Goal: Information Seeking & Learning: Find specific fact

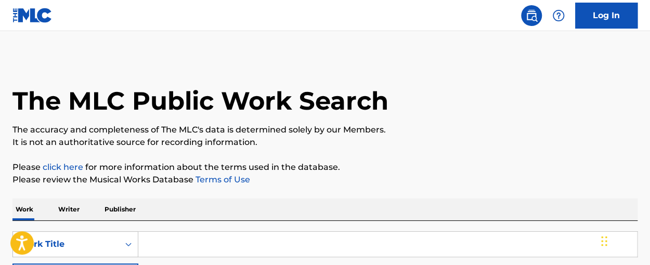
click at [227, 232] on input "Search Form" at bounding box center [387, 244] width 499 height 25
type input "A RAINBOW IN GODS CLOUD"
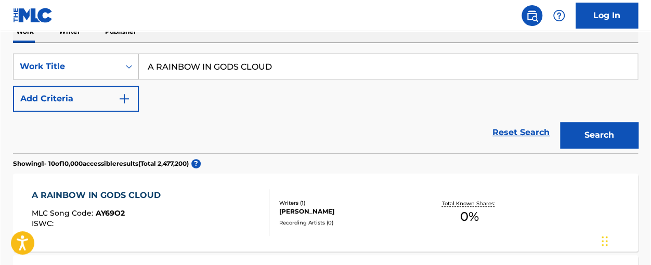
scroll to position [166, 0]
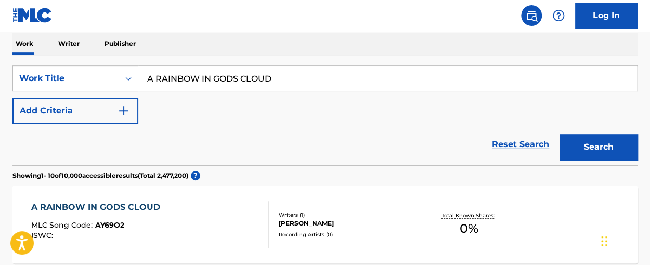
click at [118, 113] on button "Add Criteria" at bounding box center [75, 111] width 126 height 26
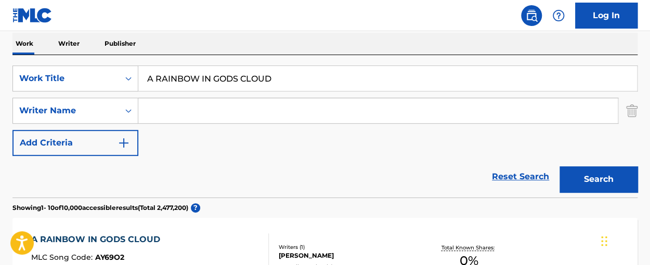
click at [171, 116] on input "Search Form" at bounding box center [378, 110] width 480 height 25
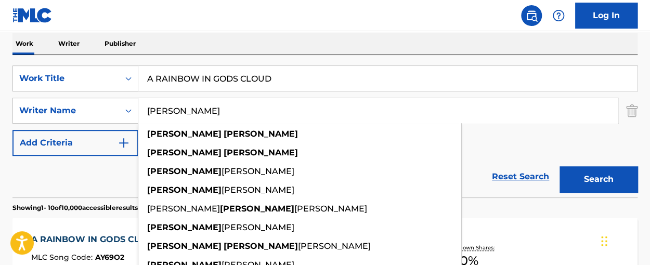
type input "[PERSON_NAME]"
click at [560, 167] on button "Search" at bounding box center [599, 180] width 78 height 26
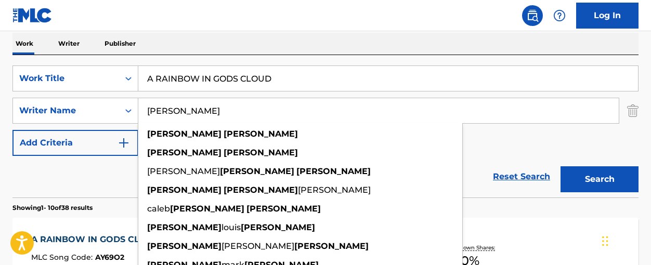
click at [623, 58] on div "SearchWithCriteria1d33384d-4699-4f2a-a406-50904c6a433d Work Title A RAINBOW IN …" at bounding box center [325, 126] width 627 height 143
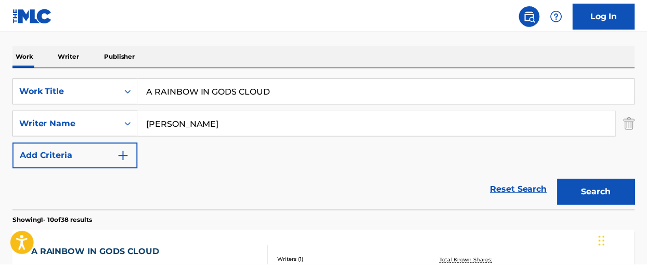
scroll to position [149, 0]
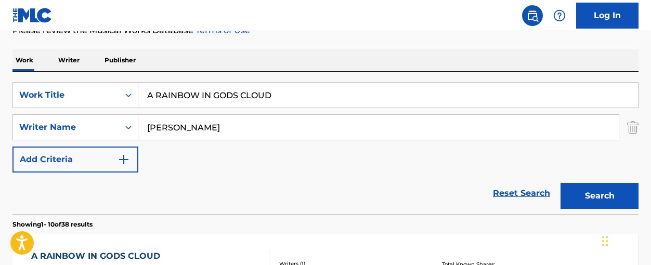
drag, startPoint x: 336, startPoint y: 97, endPoint x: 27, endPoint y: 7, distance: 321.9
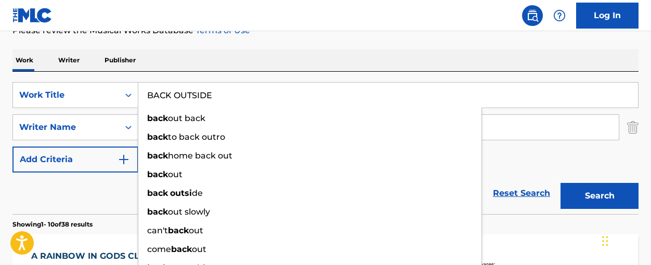
click at [561, 183] on button "Search" at bounding box center [600, 196] width 78 height 26
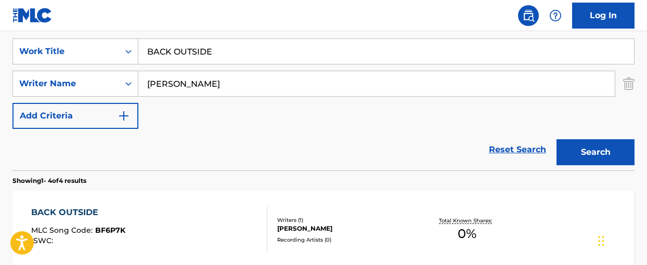
scroll to position [191, 0]
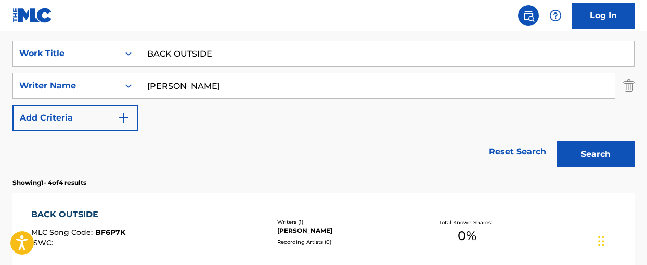
drag, startPoint x: 253, startPoint y: 55, endPoint x: 86, endPoint y: 15, distance: 172.4
click at [93, 14] on div "Log In The MLC Public Work Search The accuracy and completeness of The MLC's da…" at bounding box center [323, 214] width 647 height 811
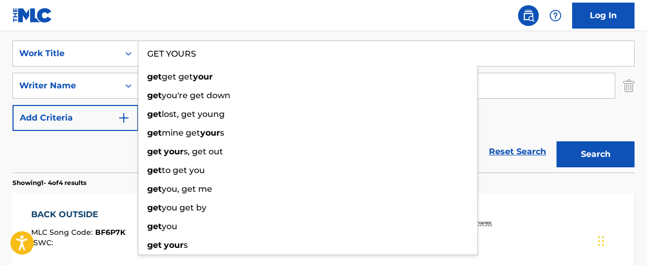
click at [557, 142] on button "Search" at bounding box center [596, 155] width 78 height 26
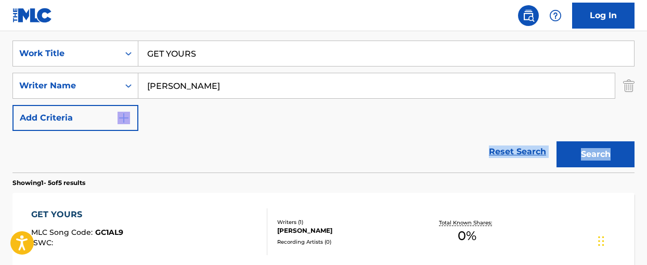
drag, startPoint x: 647, startPoint y: 122, endPoint x: 650, endPoint y: 117, distance: 5.8
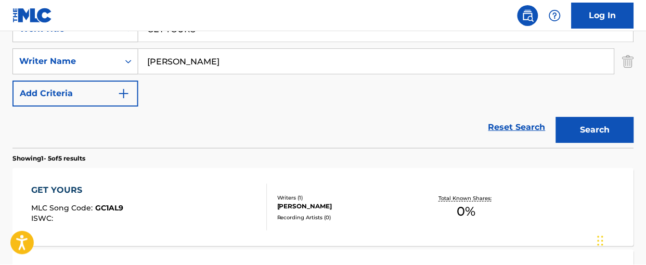
scroll to position [207, 0]
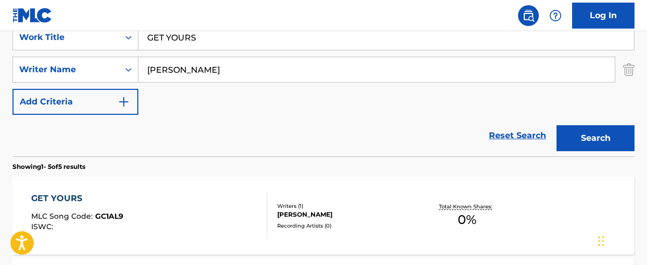
drag, startPoint x: 177, startPoint y: 31, endPoint x: -29, endPoint y: -74, distance: 231.1
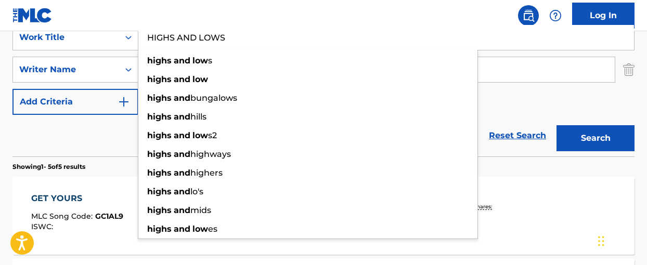
click at [557, 125] on button "Search" at bounding box center [596, 138] width 78 height 26
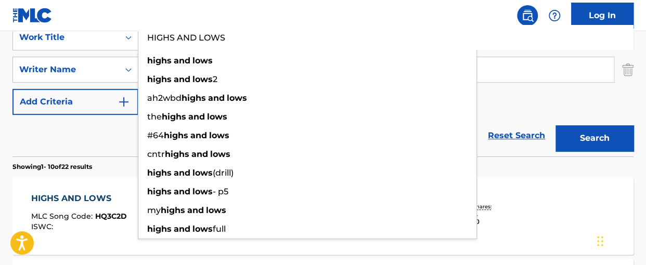
click at [624, 94] on div "SearchWithCriteria1d33384d-4699-4f2a-a406-50904c6a433d Work Title HIGHS AND LOW…" at bounding box center [322, 69] width 621 height 91
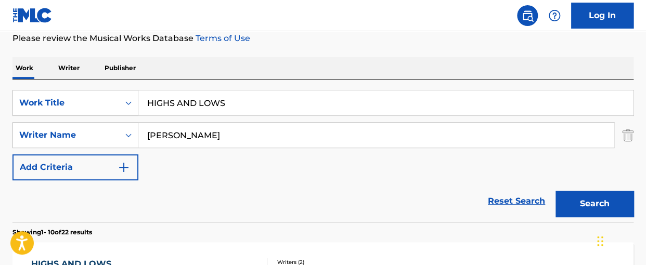
scroll to position [137, 0]
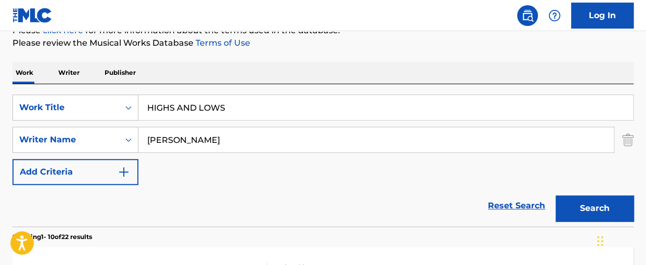
click at [239, 100] on input "HIGHS AND LOWS" at bounding box center [385, 107] width 495 height 25
drag, startPoint x: 246, startPoint y: 104, endPoint x: 36, endPoint y: 5, distance: 231.6
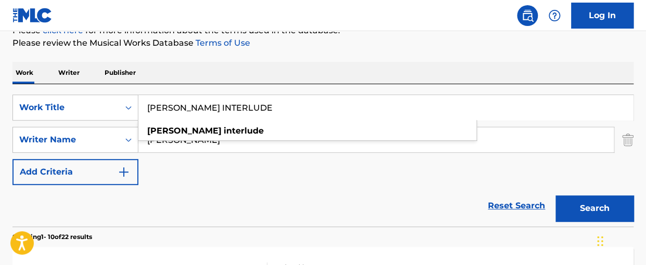
click at [556, 196] on button "Search" at bounding box center [595, 209] width 78 height 26
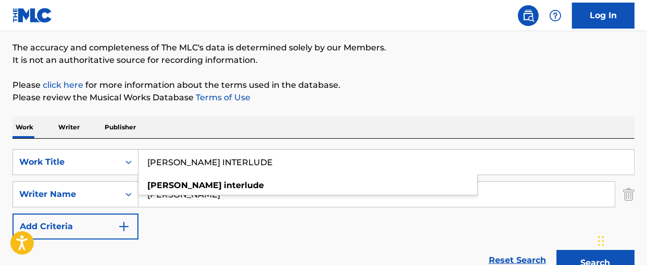
scroll to position [92, 0]
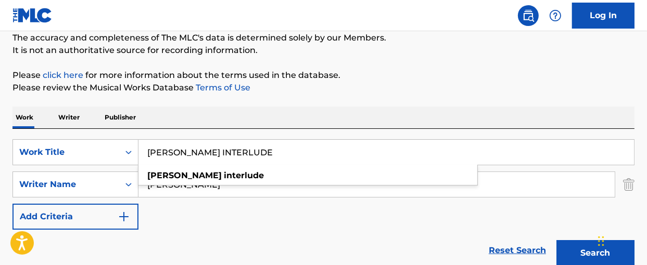
drag, startPoint x: 239, startPoint y: 155, endPoint x: 40, endPoint y: 93, distance: 208.8
click at [45, 95] on div "The MLC Public Work Search The accuracy and completeness of The MLC's data is d…" at bounding box center [323, 192] width 647 height 454
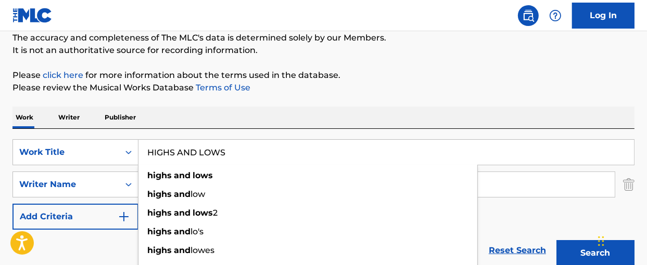
type input "HIGHS AND LOWS"
click at [556, 240] on button "Search" at bounding box center [595, 253] width 78 height 26
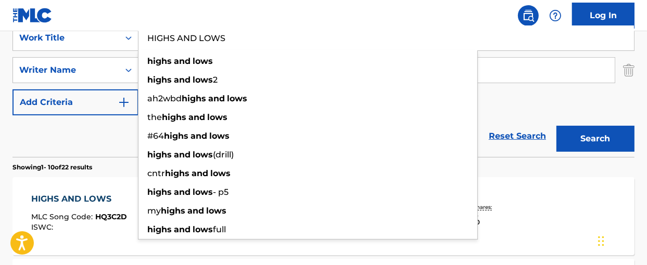
scroll to position [233, 0]
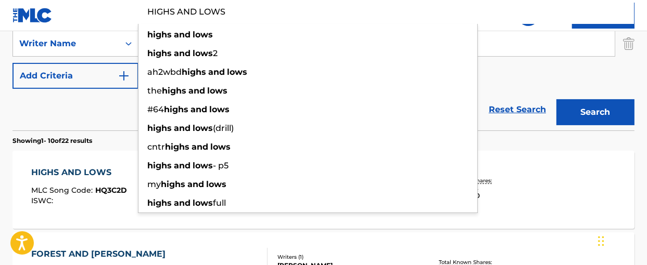
click at [574, 76] on div "SearchWithCriteria1d33384d-4699-4f2a-a406-50904c6a433d Work Title HIGHS AND LOW…" at bounding box center [323, 43] width 622 height 91
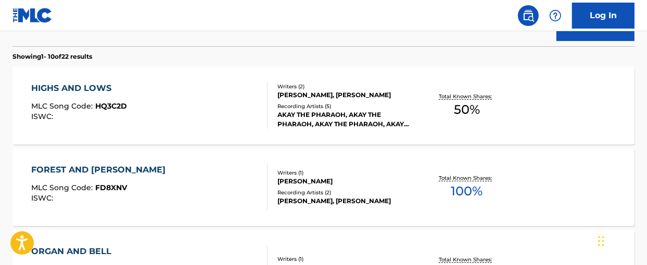
scroll to position [323, 0]
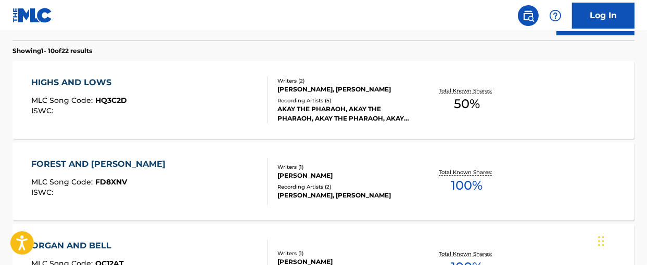
click at [464, 97] on span "50 %" at bounding box center [467, 104] width 26 height 19
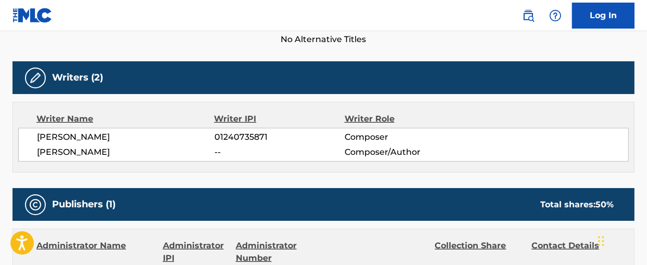
scroll to position [293, 0]
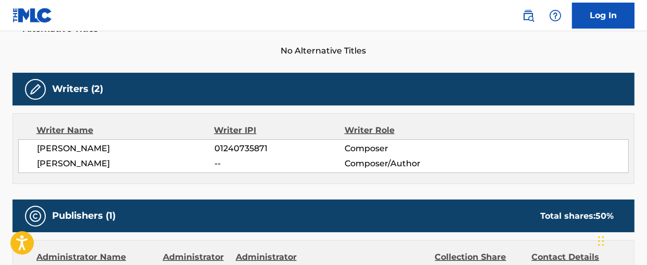
click at [89, 151] on span "[PERSON_NAME]" at bounding box center [125, 149] width 177 height 12
copy div "[PERSON_NAME]"
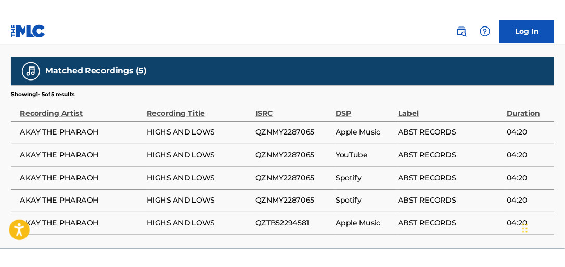
scroll to position [739, 0]
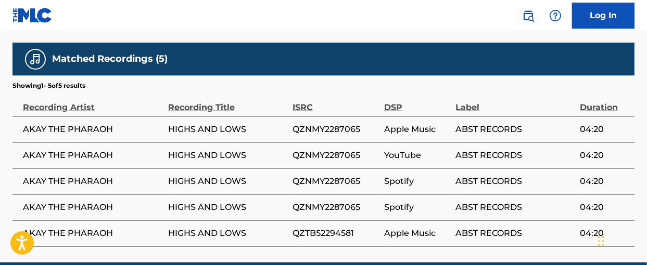
click at [302, 227] on span "QZTB52294581" at bounding box center [335, 233] width 86 height 12
copy span "QZTB52294581"
click at [334, 201] on span "QZNMY2287065" at bounding box center [335, 207] width 86 height 12
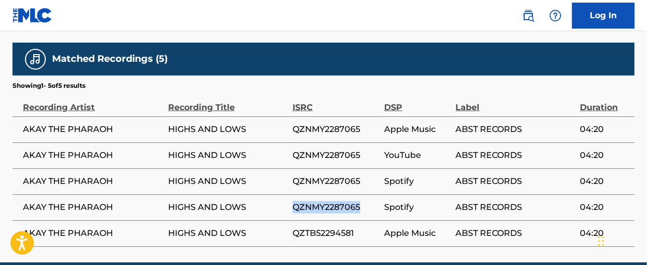
copy span "QZNMY2287065"
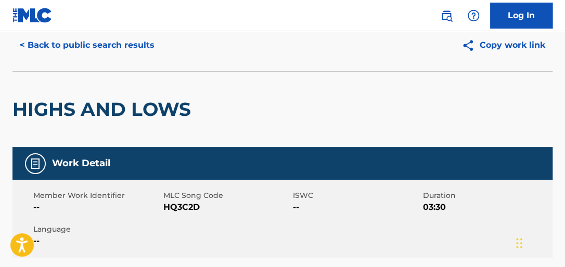
scroll to position [0, 0]
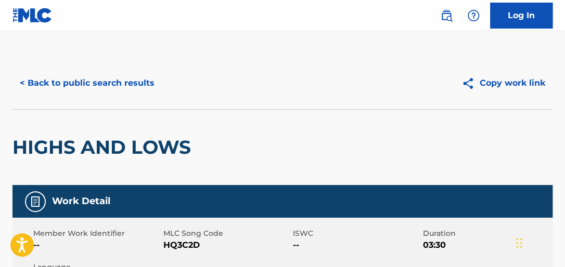
click at [46, 84] on button "< Back to public search results" at bounding box center [86, 83] width 149 height 26
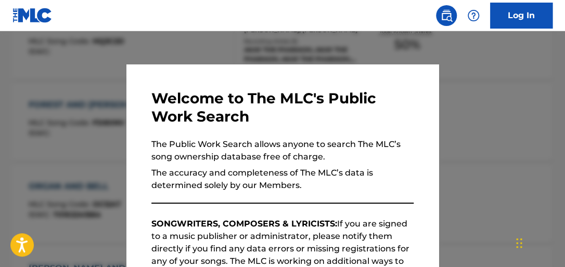
click at [282, 49] on div at bounding box center [282, 164] width 565 height 267
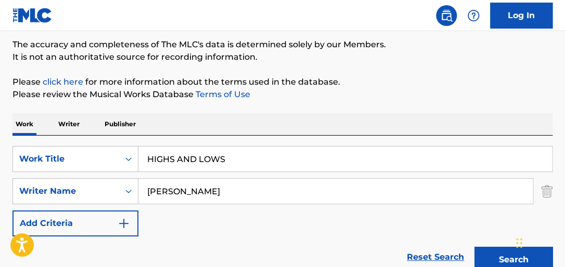
scroll to position [83, 0]
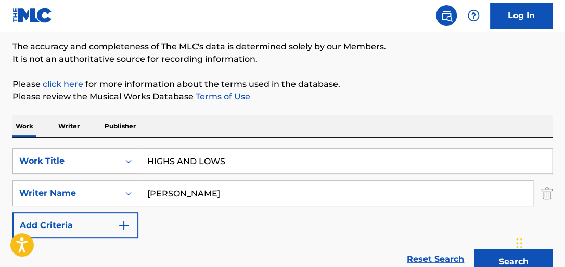
drag, startPoint x: 237, startPoint y: 166, endPoint x: 85, endPoint y: 106, distance: 163.3
type input "BACK TO COUNTIN'"
drag, startPoint x: 144, startPoint y: 174, endPoint x: 74, endPoint y: 132, distance: 81.5
click at [92, 164] on div "SearchWithCriteria1d33384d-4699-4f2a-a406-50904c6a433d Work Title BACK TO COUNT…" at bounding box center [282, 193] width 540 height 91
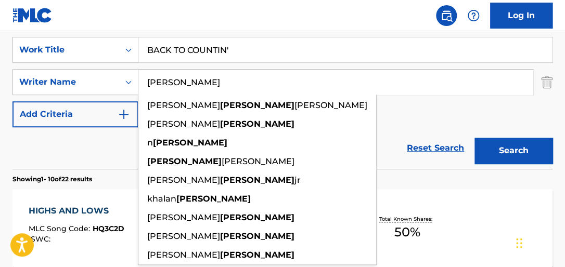
scroll to position [195, 0]
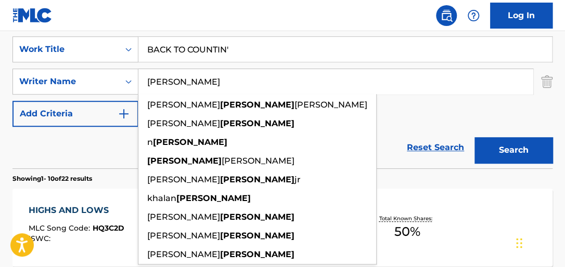
type input "[PERSON_NAME]"
click at [512, 148] on button "Search" at bounding box center [514, 150] width 78 height 26
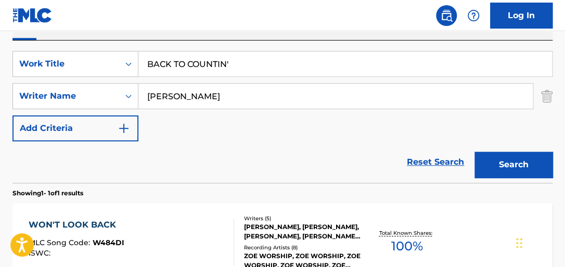
scroll to position [179, 0]
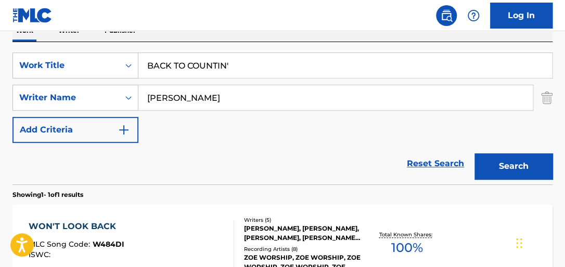
click at [274, 63] on input "BACK TO COUNTIN'" at bounding box center [345, 65] width 414 height 25
type input "BACK TO COUNTIN"
click at [475, 154] on button "Search" at bounding box center [514, 167] width 78 height 26
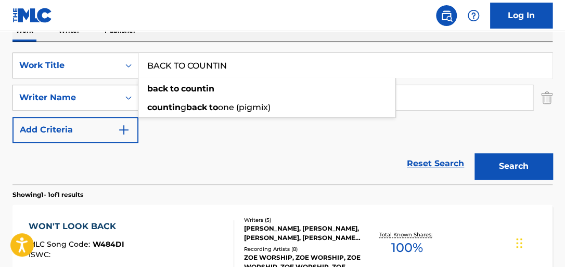
click at [348, 37] on div "Work Writer Publisher" at bounding box center [282, 31] width 540 height 22
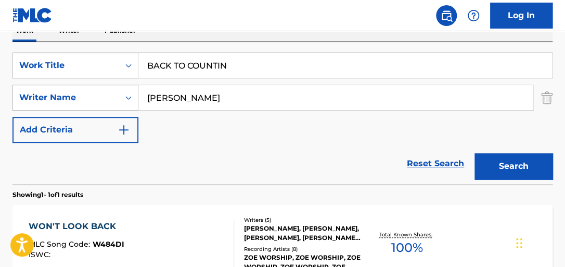
drag, startPoint x: 241, startPoint y: 105, endPoint x: 58, endPoint y: 85, distance: 184.2
click at [89, 87] on div "SearchWithCriteriaaf4c46dc-8386-4b0a-95a8-c491c20c5995 Writer Name [PERSON_NAME]" at bounding box center [282, 98] width 540 height 26
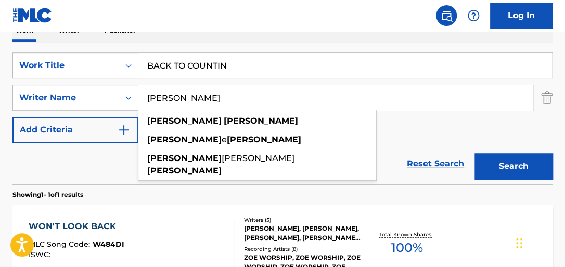
type input "[PERSON_NAME]"
click at [475, 154] on button "Search" at bounding box center [514, 167] width 78 height 26
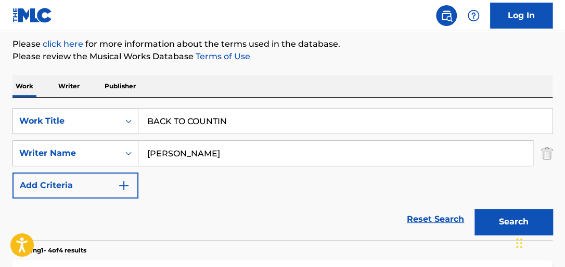
scroll to position [126, 0]
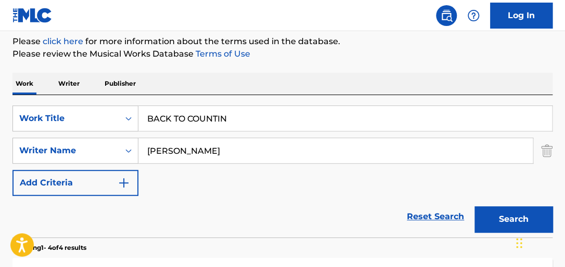
drag, startPoint x: 267, startPoint y: 120, endPoint x: 55, endPoint y: 73, distance: 217.4
click at [212, 104] on div "SearchWithCriteria1d33384d-4699-4f2a-a406-50904c6a433d Work Title BACK TO COUNT…" at bounding box center [282, 166] width 540 height 143
click at [257, 95] on div "SearchWithCriteria1d33384d-4699-4f2a-a406-50904c6a433d Work Title BACK TO COUNT…" at bounding box center [282, 166] width 540 height 143
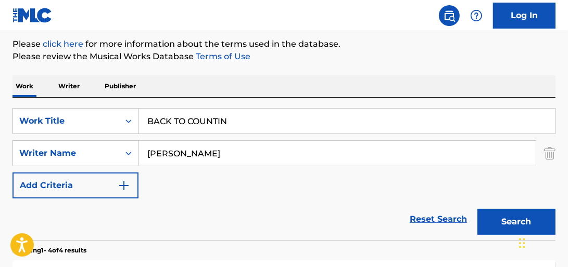
scroll to position [91, 0]
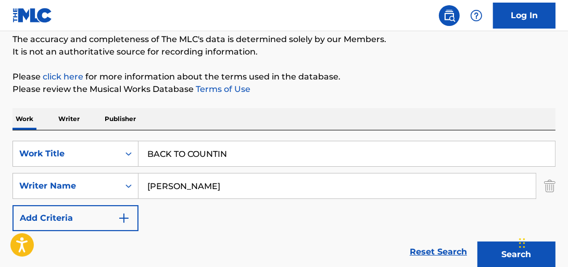
click at [71, 124] on p "Writer" at bounding box center [69, 119] width 28 height 22
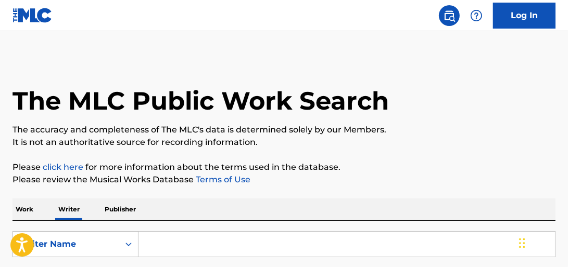
click at [200, 248] on input "Search Form" at bounding box center [346, 244] width 416 height 25
type input "[PERSON_NAME]"
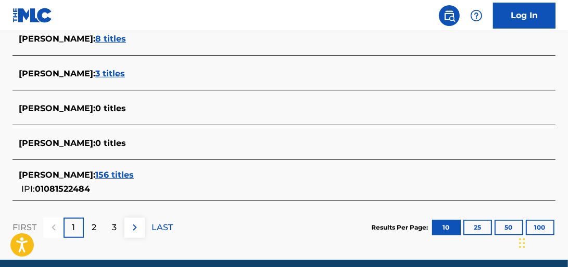
scroll to position [475, 0]
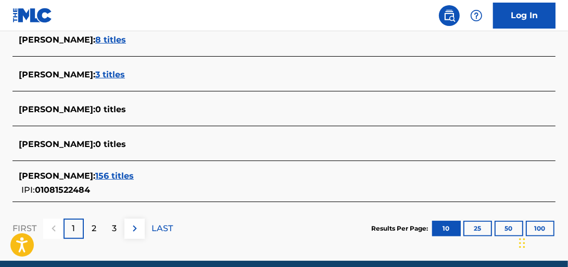
click at [134, 181] on span "156 titles" at bounding box center [114, 176] width 39 height 10
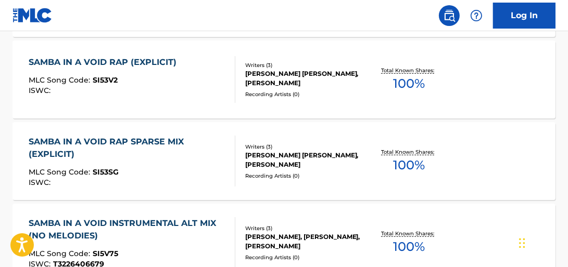
scroll to position [0, 0]
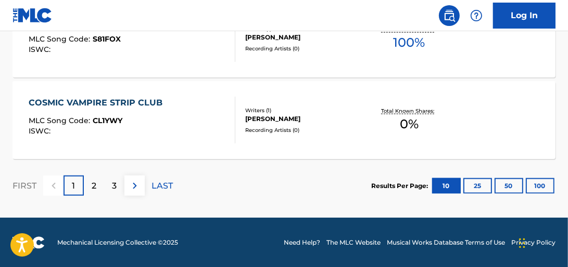
click at [535, 182] on button "100" at bounding box center [540, 186] width 29 height 16
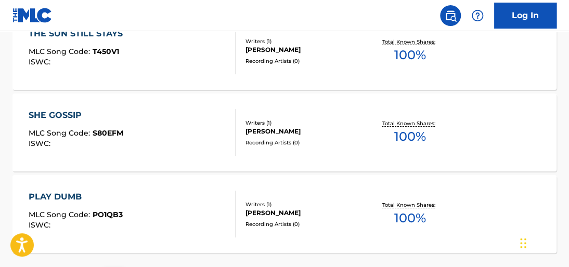
scroll to position [8358, 0]
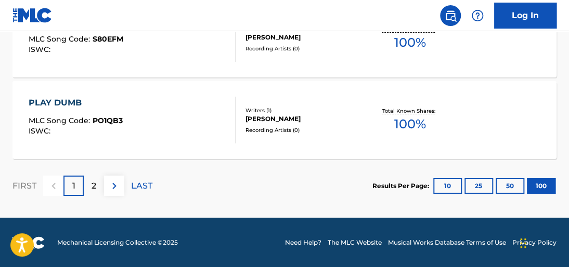
click at [99, 188] on div "2" at bounding box center [94, 186] width 20 height 20
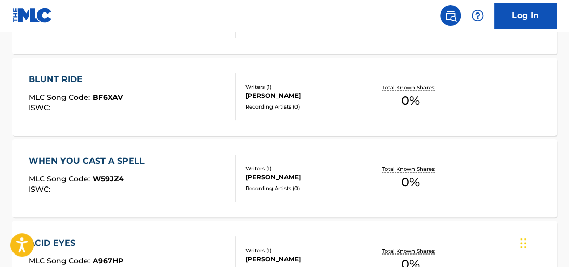
scroll to position [4764, 0]
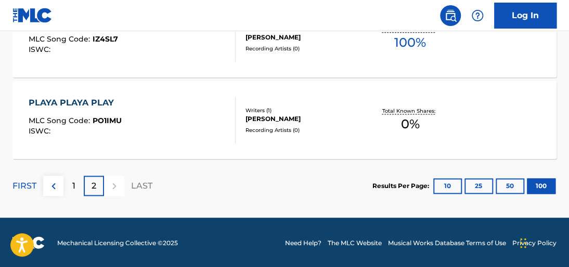
click at [74, 191] on p "1" at bounding box center [73, 186] width 3 height 12
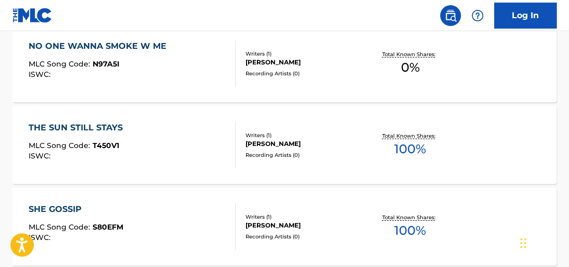
scroll to position [8358, 0]
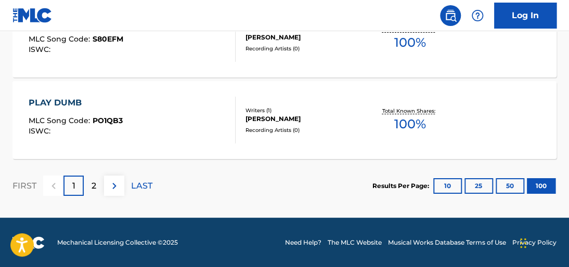
click at [93, 189] on p "2" at bounding box center [94, 186] width 5 height 12
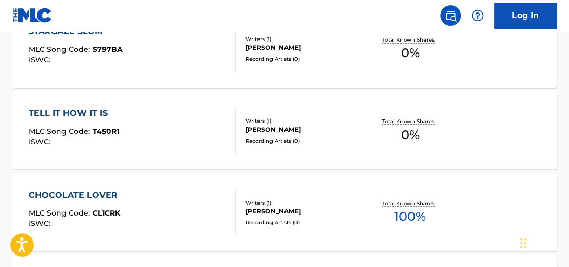
scroll to position [0, 0]
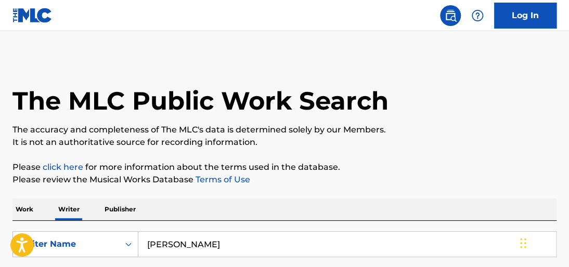
click at [21, 207] on p "Work" at bounding box center [24, 210] width 24 height 22
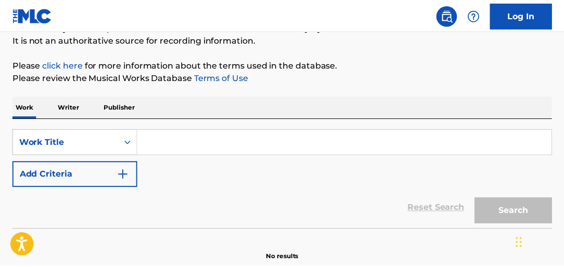
scroll to position [105, 0]
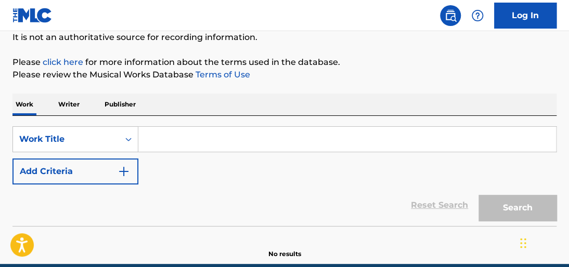
click at [225, 133] on input "Search Form" at bounding box center [347, 139] width 418 height 25
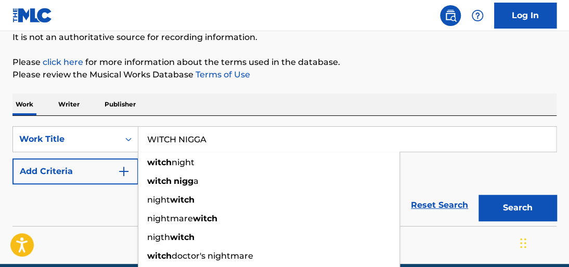
type input "WITCH NIGGA"
click at [479, 195] on button "Search" at bounding box center [518, 208] width 78 height 26
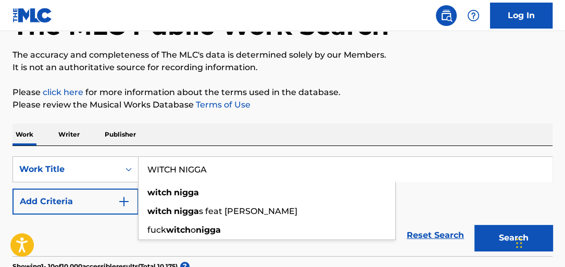
scroll to position [75, 0]
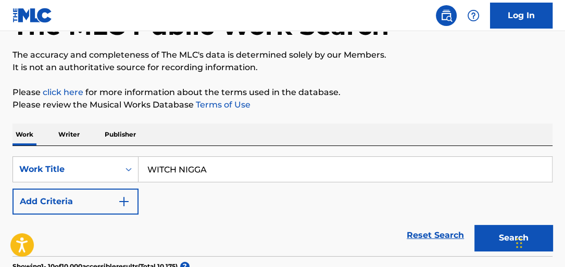
click at [66, 127] on p "Writer" at bounding box center [69, 135] width 28 height 22
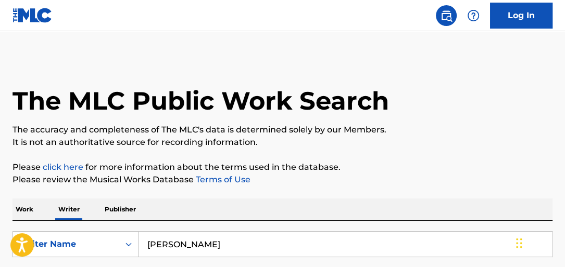
drag, startPoint x: 198, startPoint y: 216, endPoint x: 132, endPoint y: 149, distance: 94.2
type input "D"
type input "[PERSON_NAME]"
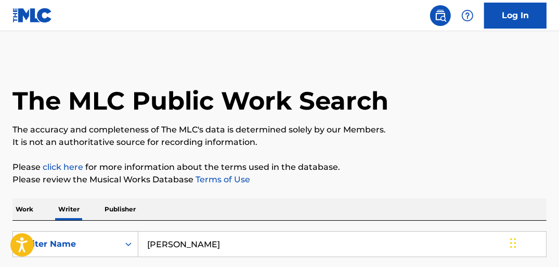
click at [559, 91] on html "Accessibility Screen-Reader Guide, Feedback, and Issue Reporting | New window C…" at bounding box center [279, 133] width 559 height 267
click at [559, 83] on html "Accessibility Screen-Reader Guide, Feedback, and Issue Reporting | New window C…" at bounding box center [279, 133] width 559 height 267
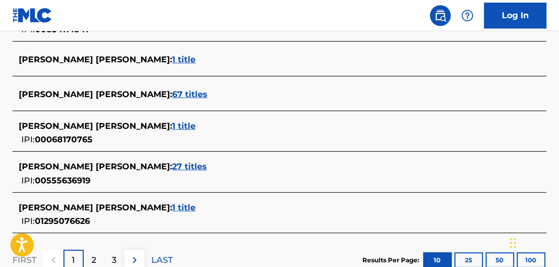
scroll to position [468, 0]
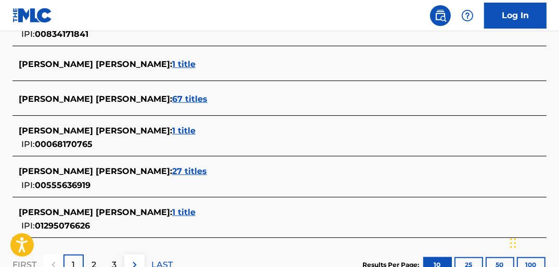
click at [207, 174] on span "27 titles" at bounding box center [189, 172] width 35 height 10
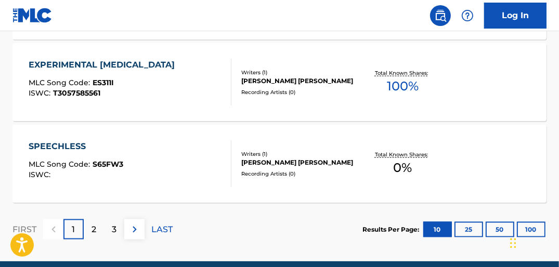
scroll to position [1006, 0]
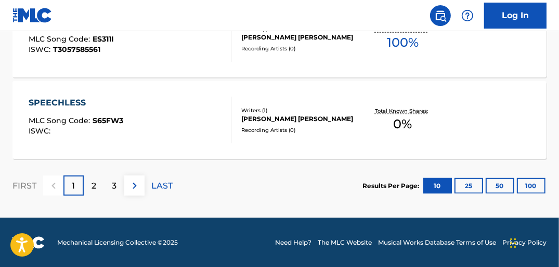
click at [539, 185] on button "100" at bounding box center [531, 186] width 29 height 16
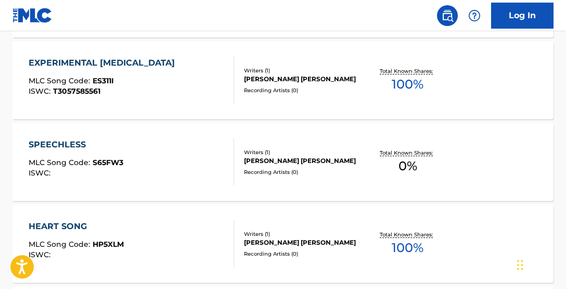
scroll to position [2108, 0]
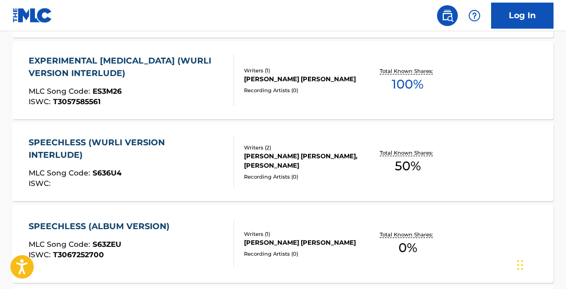
click at [421, 160] on div "Total Known Shares: 50 %" at bounding box center [408, 162] width 90 height 32
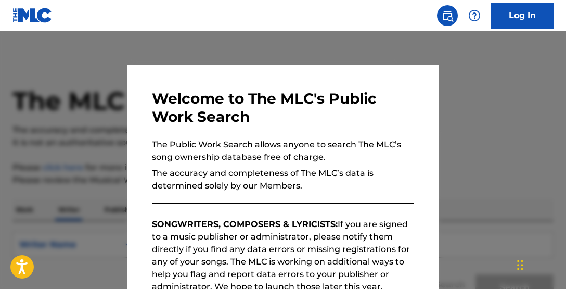
scroll to position [103, 0]
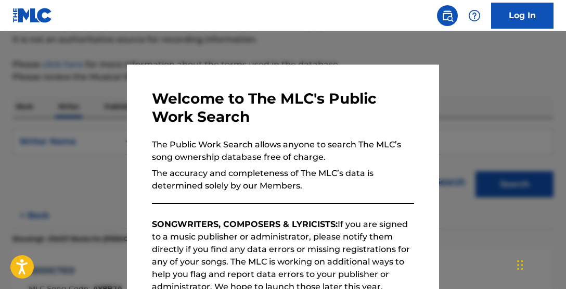
click at [158, 39] on div at bounding box center [283, 175] width 566 height 289
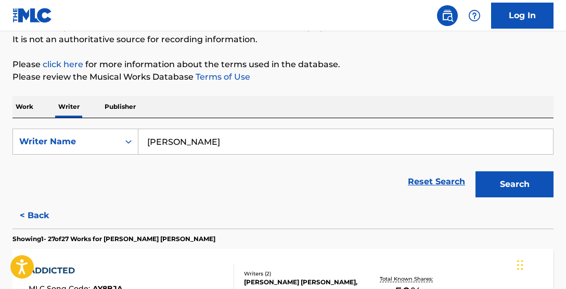
drag, startPoint x: 238, startPoint y: 139, endPoint x: 81, endPoint y: 70, distance: 171.0
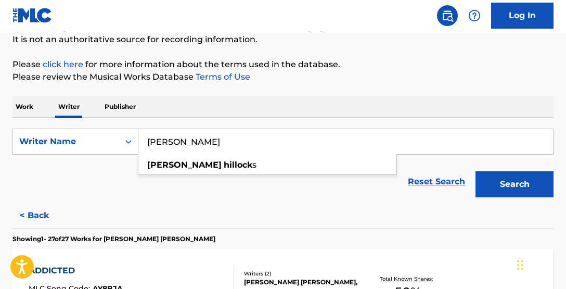
type input "[PERSON_NAME]"
click at [476, 171] on button "Search" at bounding box center [515, 184] width 78 height 26
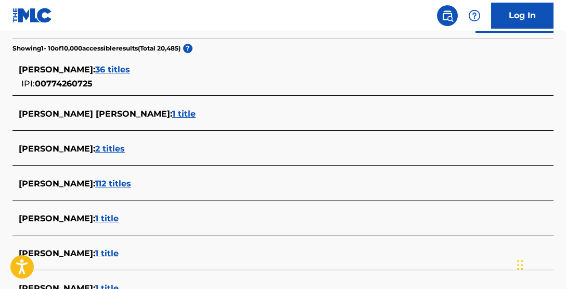
scroll to position [260, 0]
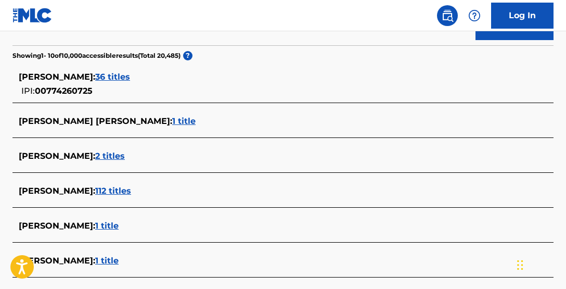
click at [130, 80] on span "36 titles" at bounding box center [112, 77] width 35 height 10
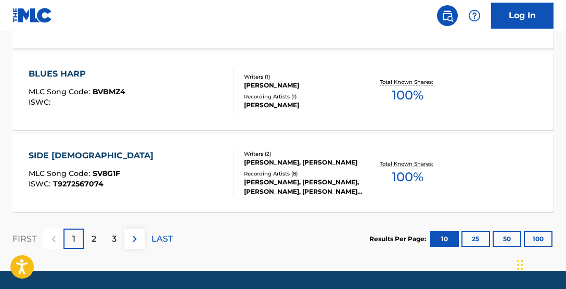
scroll to position [959, 0]
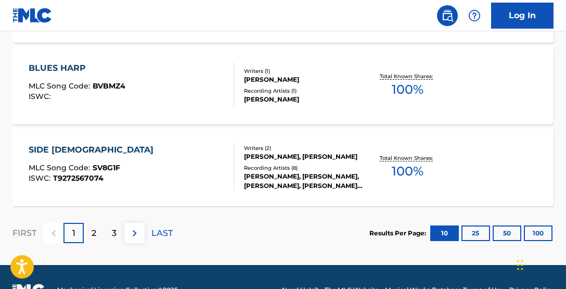
click at [541, 236] on button "100" at bounding box center [538, 233] width 29 height 16
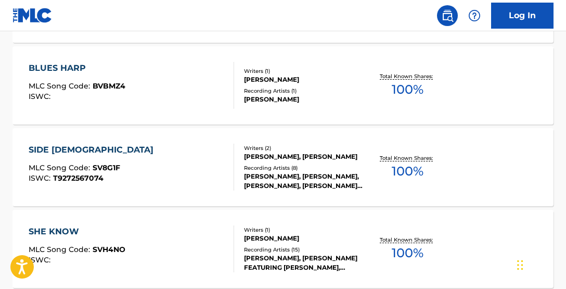
click at [450, 120] on div "BLUES HARP MLC Song Code : BVBMZ4 ISWC : Writers ( 1 ) [PERSON_NAME] Recording …" at bounding box center [282, 85] width 541 height 78
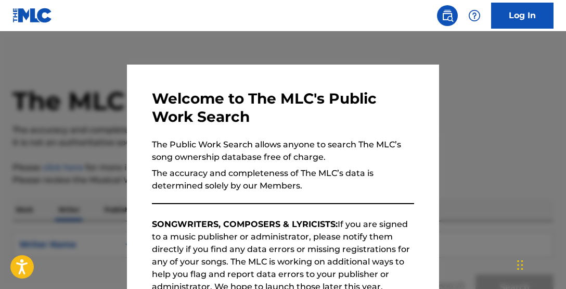
scroll to position [103, 0]
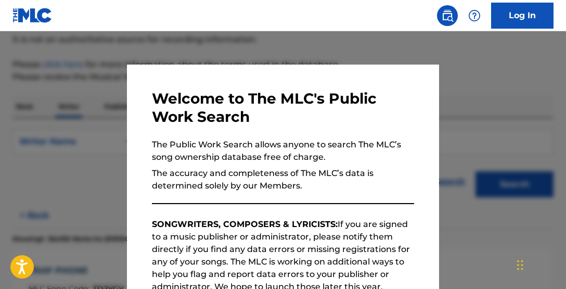
drag, startPoint x: 179, startPoint y: 41, endPoint x: 186, endPoint y: 47, distance: 9.3
click at [181, 43] on div at bounding box center [283, 175] width 566 height 289
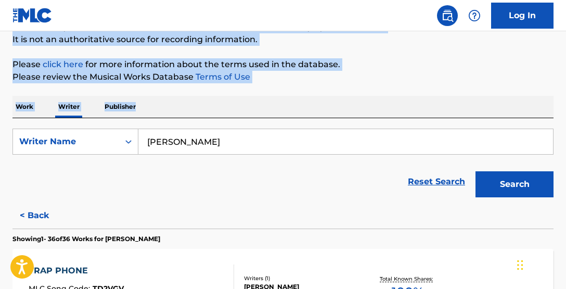
drag, startPoint x: 565, startPoint y: 26, endPoint x: 577, endPoint y: 87, distance: 62.0
click at [566, 87] on html "Accessibility Screen-Reader Guide, Feedback, and Issue Reporting | New window C…" at bounding box center [283, 41] width 566 height 289
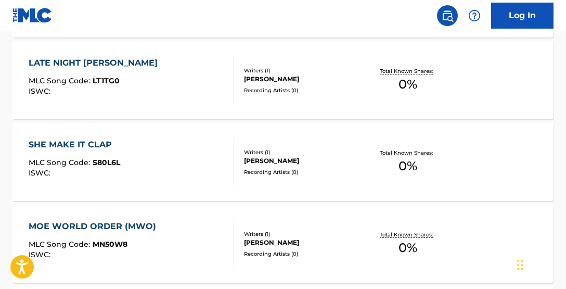
scroll to position [1781, 0]
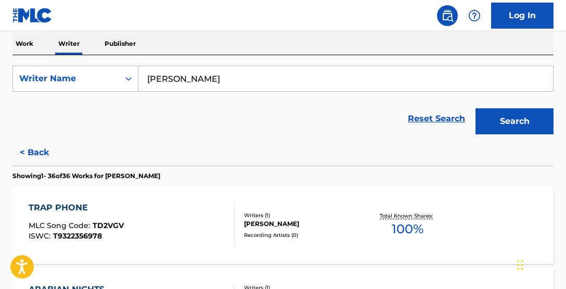
scroll to position [132, 0]
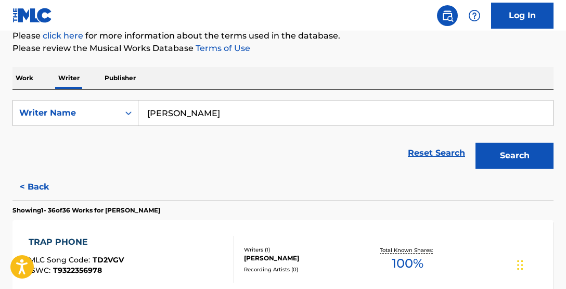
drag, startPoint x: 282, startPoint y: 100, endPoint x: 7, endPoint y: 44, distance: 280.8
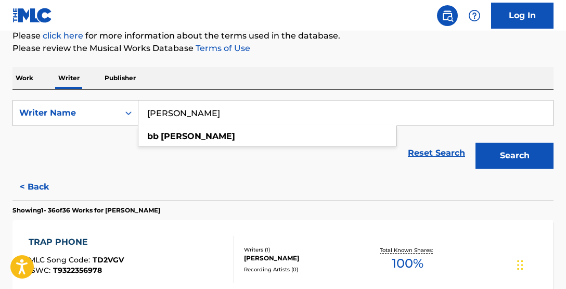
click at [476, 143] on button "Search" at bounding box center [515, 156] width 78 height 26
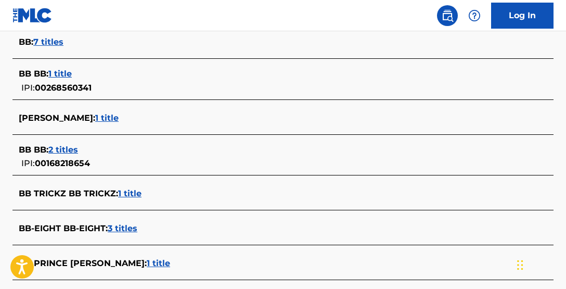
scroll to position [300, 0]
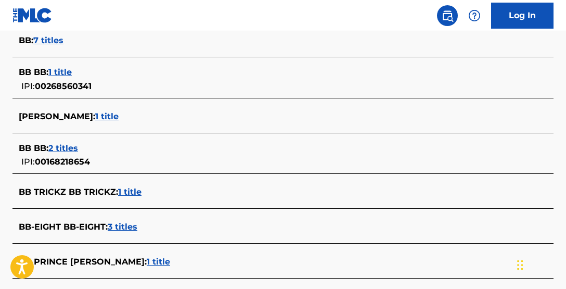
click at [95, 119] on span "1 title" at bounding box center [106, 116] width 23 height 10
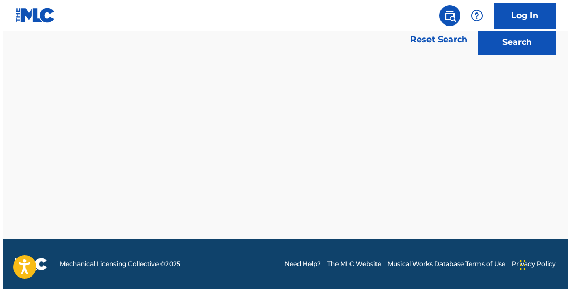
scroll to position [245, 0]
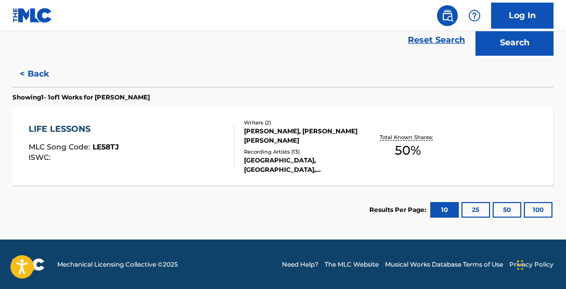
drag, startPoint x: 36, startPoint y: 72, endPoint x: 151, endPoint y: 90, distance: 115.8
click at [36, 72] on button "< Back" at bounding box center [43, 74] width 62 height 26
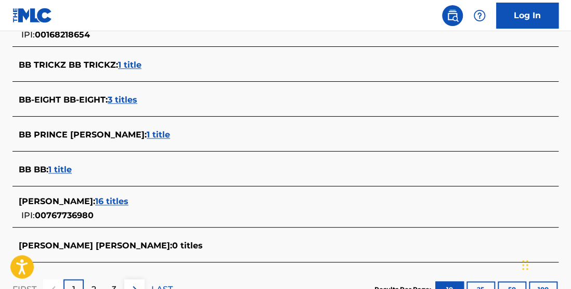
scroll to position [429, 0]
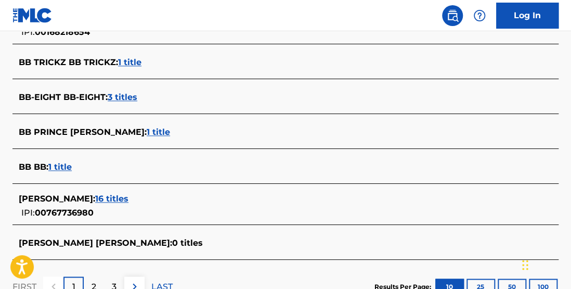
click at [104, 200] on span "16 titles" at bounding box center [111, 199] width 33 height 10
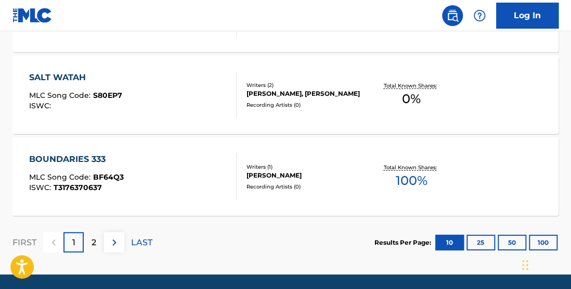
scroll to position [985, 0]
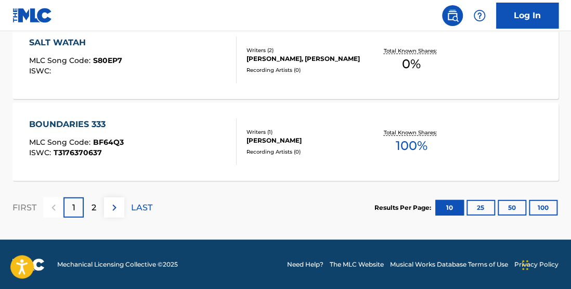
click at [547, 209] on button "100" at bounding box center [543, 208] width 29 height 16
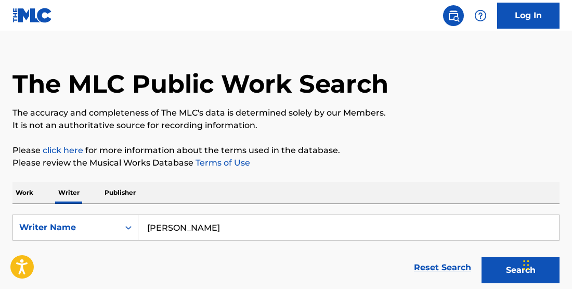
scroll to position [0, 0]
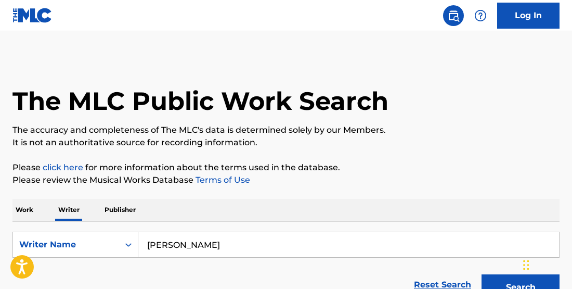
drag, startPoint x: 240, startPoint y: 235, endPoint x: -42, endPoint y: 187, distance: 286.2
click at [0, 187] on html "Accessibility Screen-Reader Guide, Feedback, and Issue Reporting | New window C…" at bounding box center [286, 144] width 572 height 289
type input "[PERSON_NAME]"
click at [482, 265] on button "Search" at bounding box center [521, 287] width 78 height 26
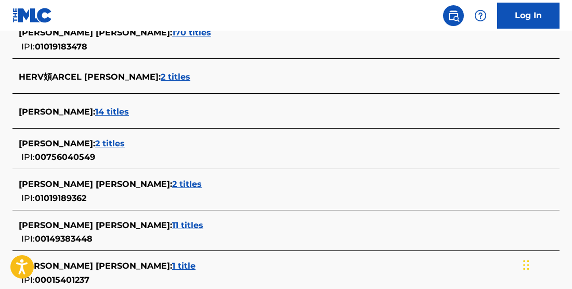
scroll to position [381, 0]
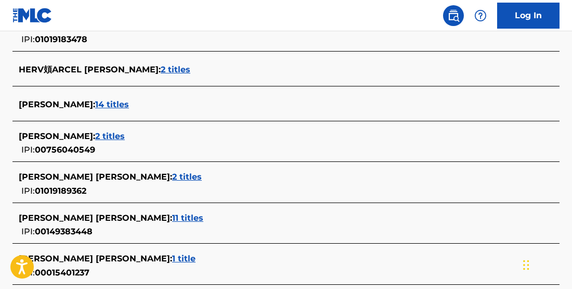
click at [129, 107] on span "14 titles" at bounding box center [112, 104] width 34 height 10
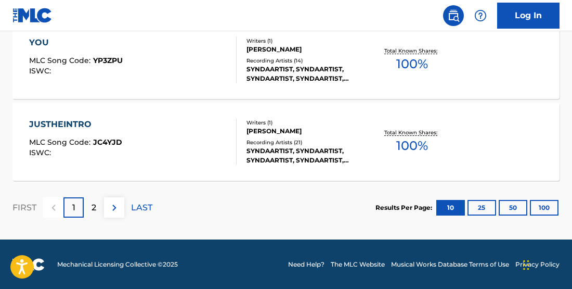
click at [540, 203] on button "100" at bounding box center [544, 208] width 29 height 16
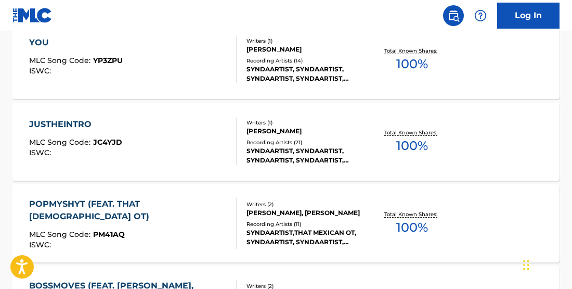
scroll to position [229, 0]
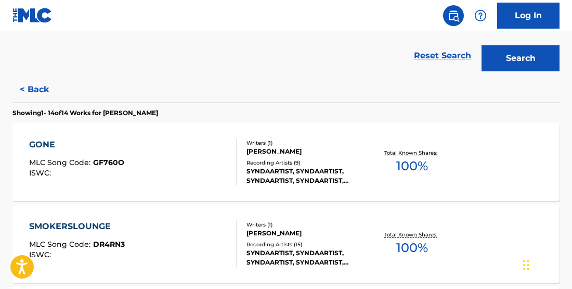
click at [412, 161] on span "100 %" at bounding box center [413, 166] width 32 height 19
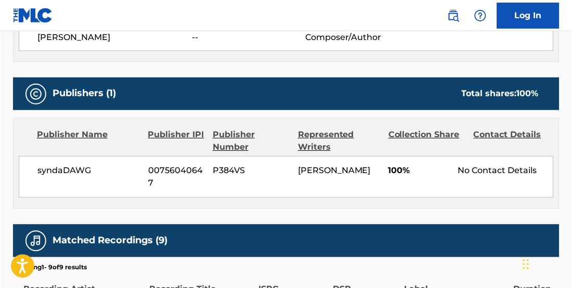
scroll to position [402, 0]
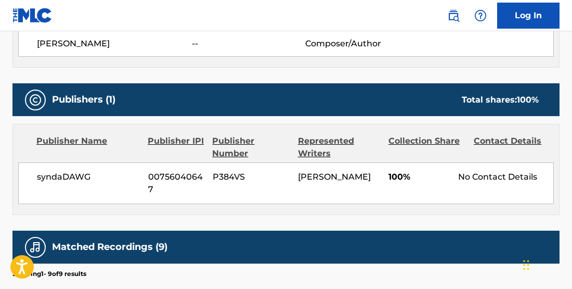
click at [68, 174] on span "syndaDAWG" at bounding box center [89, 177] width 104 height 12
copy div "syndaDAWG"
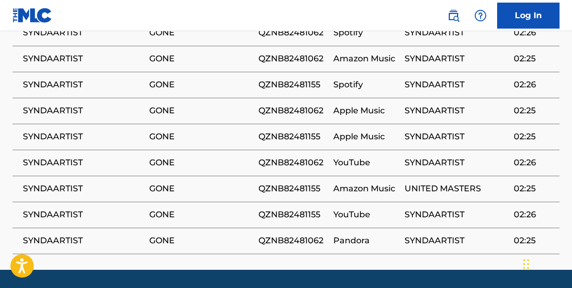
scroll to position [677, 0]
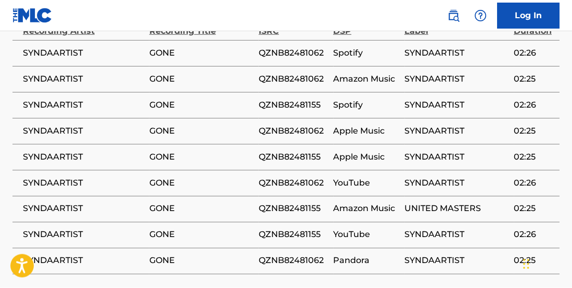
scroll to position [668, 0]
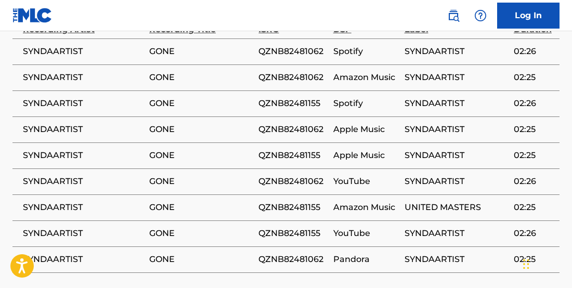
click at [291, 127] on span "QZNB82481062" at bounding box center [293, 129] width 69 height 12
copy span "QZNB82481062"
click at [297, 155] on span "QZNB82481155" at bounding box center [293, 155] width 69 height 12
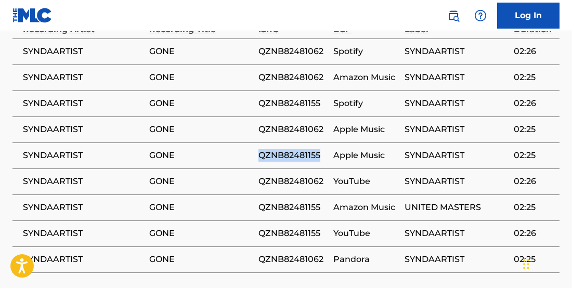
copy span "QZNB82481155"
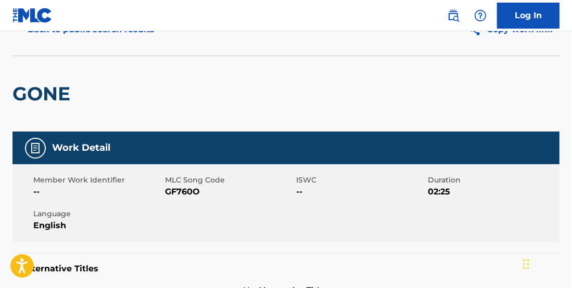
scroll to position [0, 0]
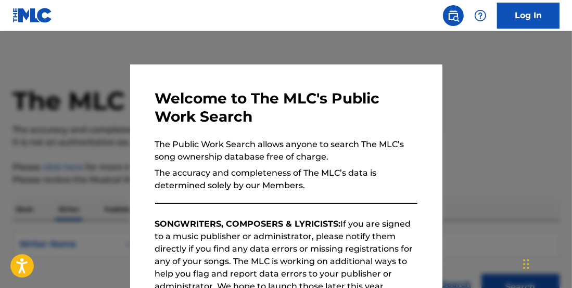
scroll to position [104, 0]
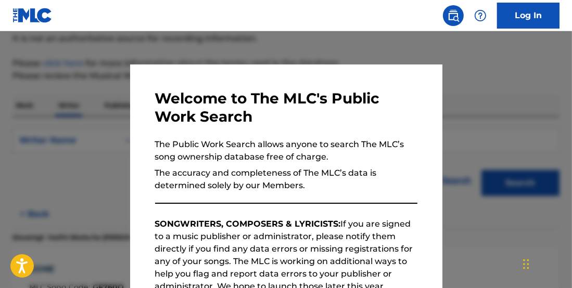
drag, startPoint x: 131, startPoint y: 39, endPoint x: 250, endPoint y: 63, distance: 121.5
click at [133, 40] on div at bounding box center [286, 175] width 572 height 288
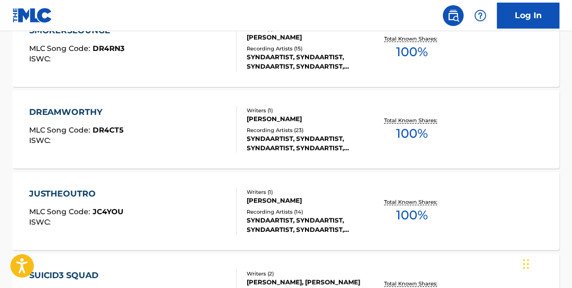
scroll to position [0, 0]
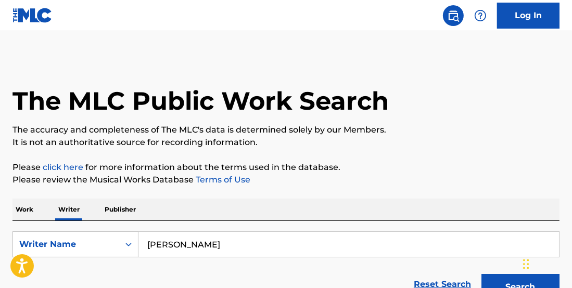
click at [27, 213] on p "Work" at bounding box center [24, 210] width 24 height 22
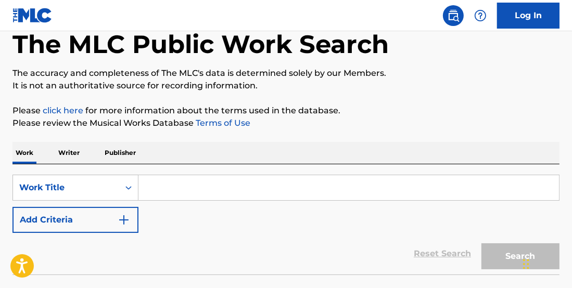
scroll to position [59, 0]
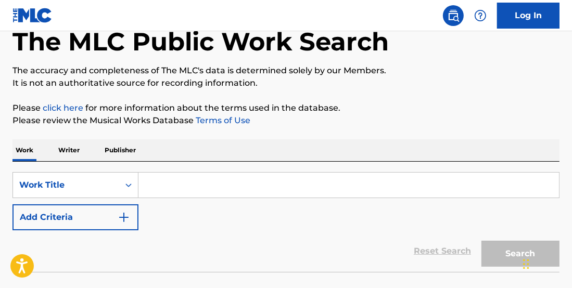
click at [187, 189] on input "Search Form" at bounding box center [348, 185] width 420 height 25
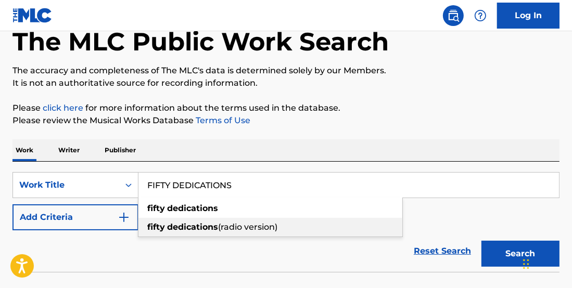
type input "FIFTY DEDICATIONS"
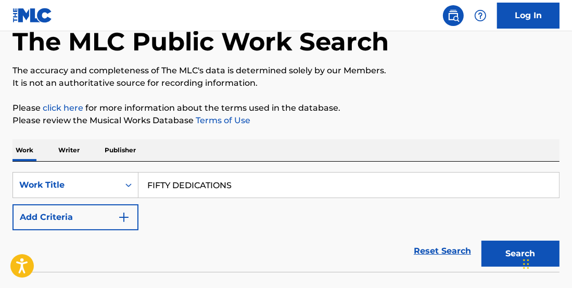
click at [118, 215] on img "Search Form" at bounding box center [124, 217] width 12 height 12
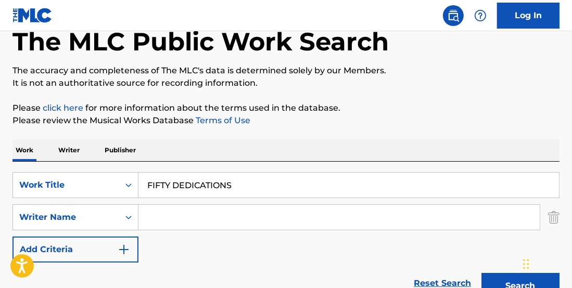
click at [233, 216] on input "Search Form" at bounding box center [338, 217] width 401 height 25
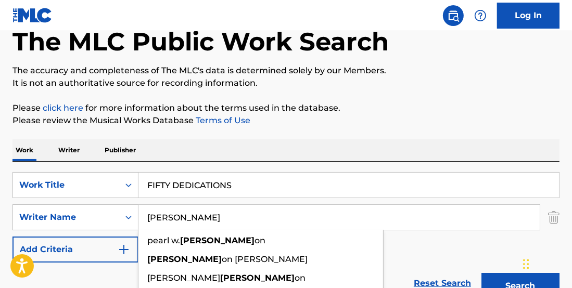
type input "J"
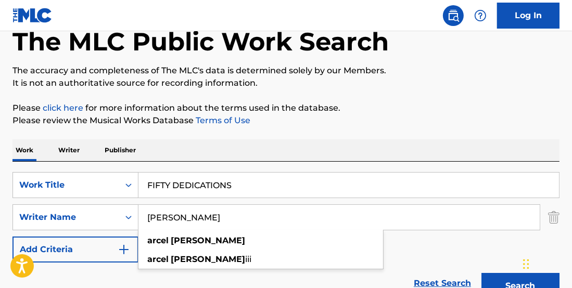
type input "[PERSON_NAME]"
click at [481, 265] on button "Search" at bounding box center [520, 286] width 78 height 26
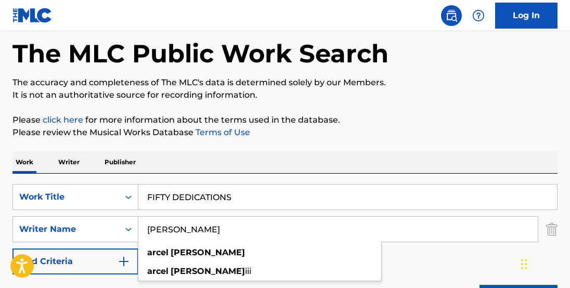
scroll to position [48, 0]
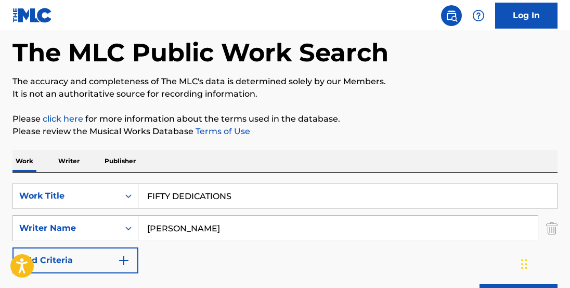
drag, startPoint x: 257, startPoint y: 191, endPoint x: 4, endPoint y: 120, distance: 263.1
click at [0, 133] on html "Accessibility Screen-Reader Guide, Feedback, and Issue Reporting | New window C…" at bounding box center [285, 96] width 570 height 288
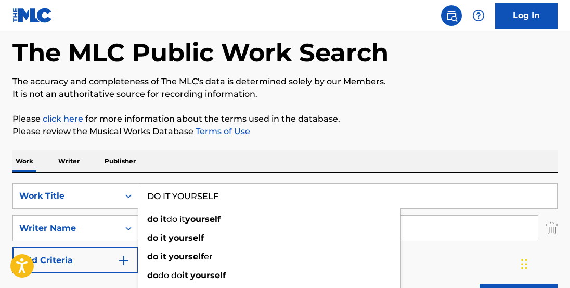
type input "DO IT YOURSELF"
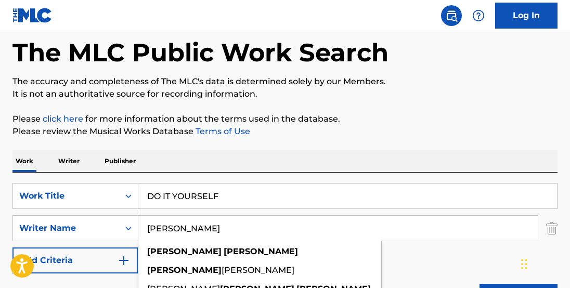
type input "[PERSON_NAME]"
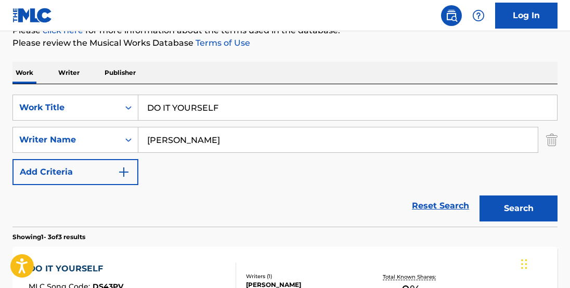
scroll to position [135, 0]
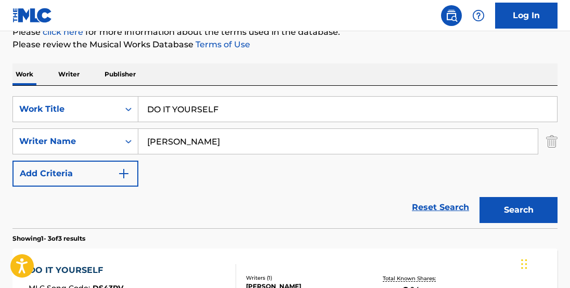
drag, startPoint x: 249, startPoint y: 110, endPoint x: 68, endPoint y: 56, distance: 189.1
click at [80, 61] on div "The MLC Public Work Search The accuracy and completeness of The MLC's data is d…" at bounding box center [285, 230] width 570 height 617
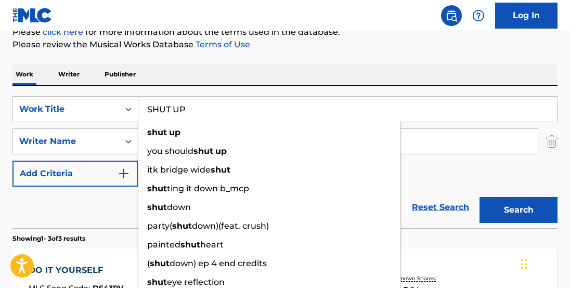
click at [480, 197] on button "Search" at bounding box center [519, 210] width 78 height 26
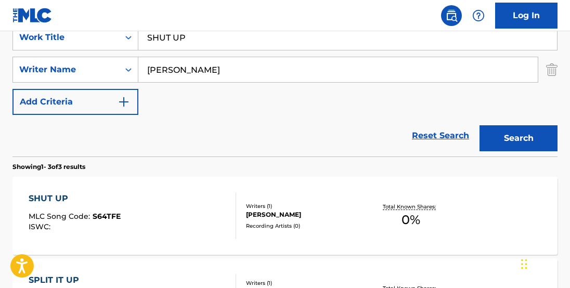
scroll to position [158, 0]
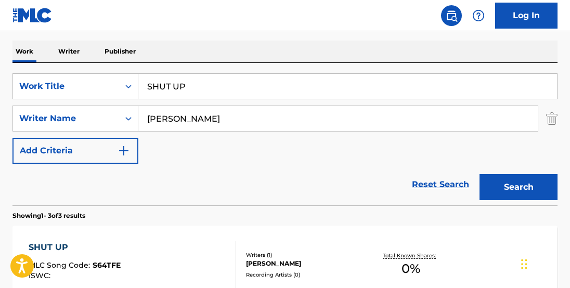
drag, startPoint x: 260, startPoint y: 90, endPoint x: 97, endPoint y: 66, distance: 164.7
click at [102, 66] on div "SearchWithCriteria1d33384d-4699-4f2a-a406-50904c6a433d Work Title SHUT UP Searc…" at bounding box center [284, 134] width 545 height 143
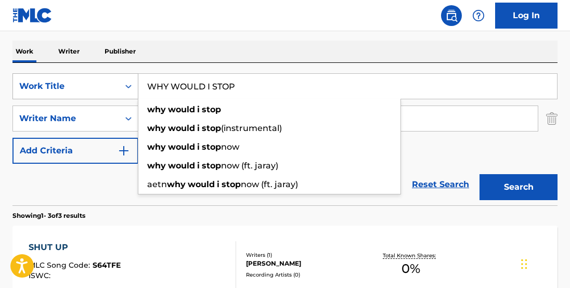
click at [480, 174] on button "Search" at bounding box center [519, 187] width 78 height 26
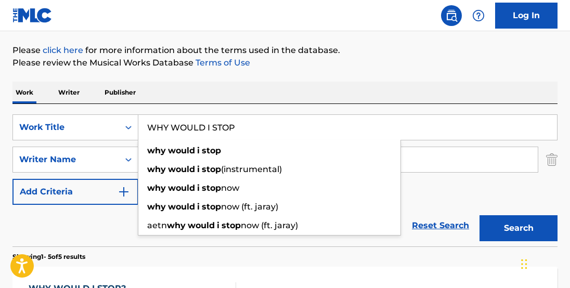
scroll to position [116, 0]
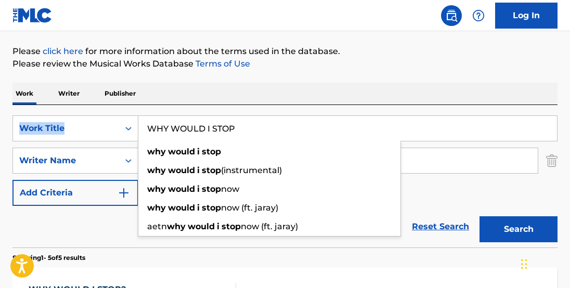
drag, startPoint x: 325, startPoint y: 103, endPoint x: 316, endPoint y: 107, distance: 9.3
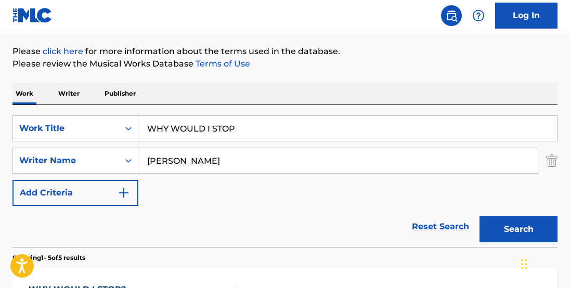
drag, startPoint x: 288, startPoint y: 124, endPoint x: 90, endPoint y: 92, distance: 200.3
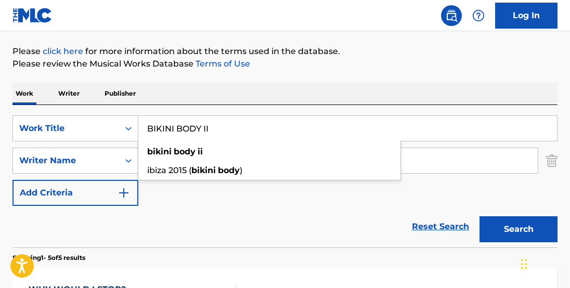
type input "BIKINI BODY II"
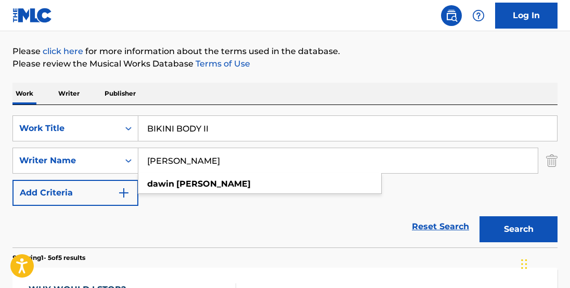
type input "[PERSON_NAME]"
click at [480, 216] on button "Search" at bounding box center [519, 229] width 78 height 26
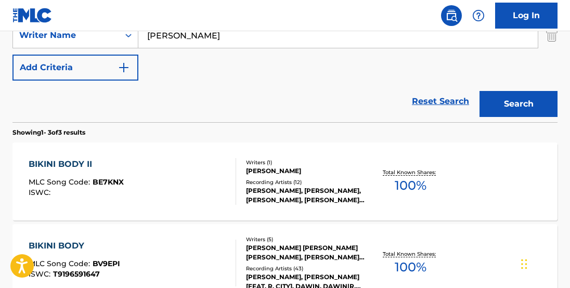
scroll to position [258, 0]
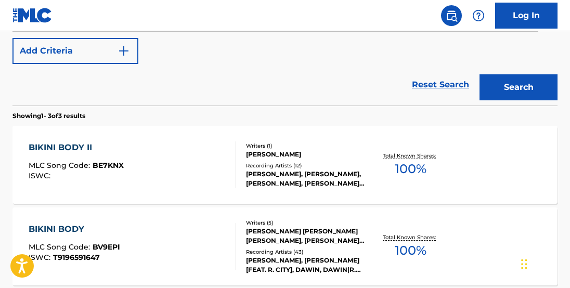
click at [425, 170] on span "100 %" at bounding box center [411, 169] width 32 height 19
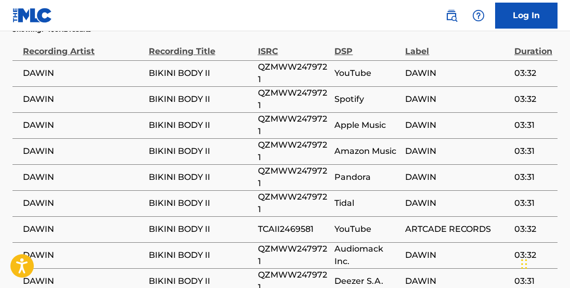
scroll to position [778, 0]
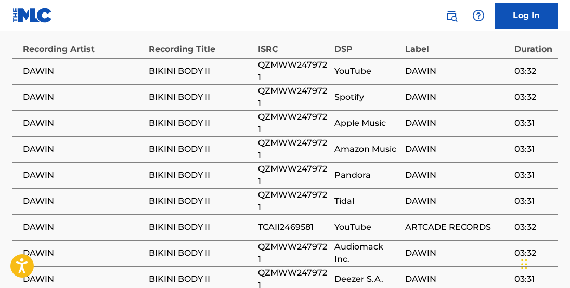
click at [298, 189] on span "QZMWW2479721" at bounding box center [294, 201] width 72 height 25
copy span "QZMWW2479721"
click at [292, 221] on span "TCAII2469581" at bounding box center [294, 227] width 72 height 12
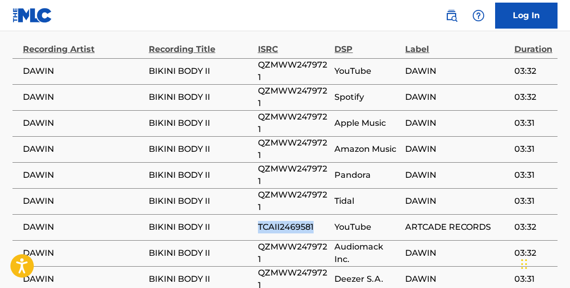
copy span "TCAII2469581"
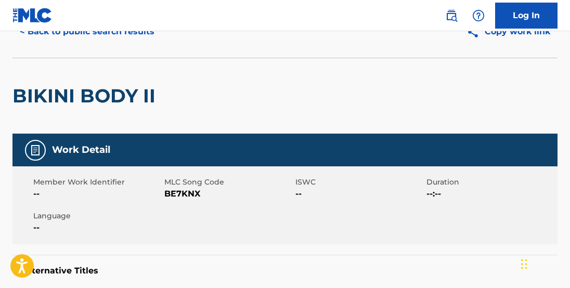
scroll to position [22, 0]
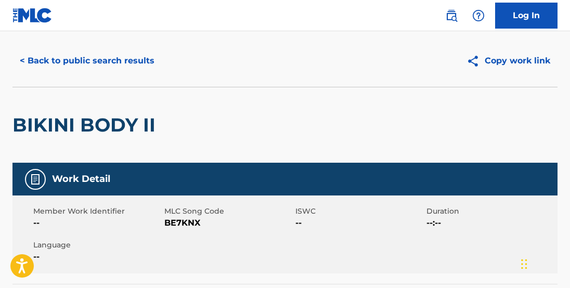
click at [64, 60] on button "< Back to public search results" at bounding box center [86, 61] width 149 height 26
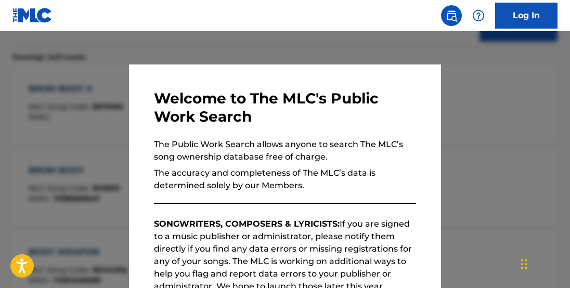
click at [308, 54] on div at bounding box center [285, 175] width 570 height 288
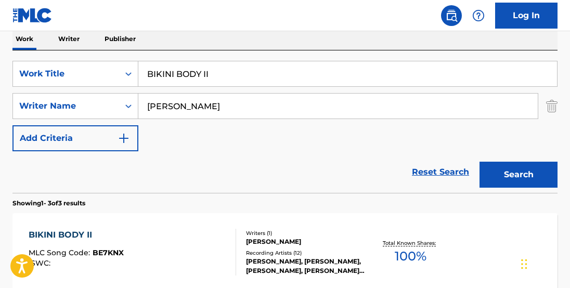
scroll to position [149, 0]
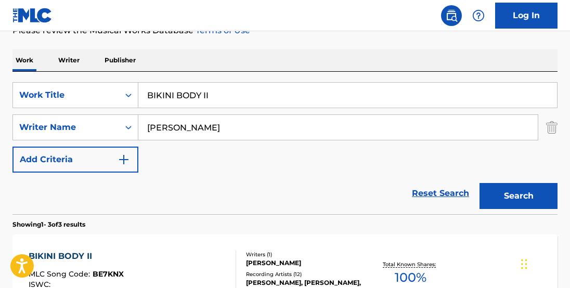
drag, startPoint x: 235, startPoint y: 95, endPoint x: 73, endPoint y: 59, distance: 165.1
click at [75, 65] on div "Work Writer Publisher SearchWithCriteria1d33384d-4699-4f2a-a406-50904c6a433d Wo…" at bounding box center [284, 287] width 545 height 476
type input "DESSERT (REGGAETON)"
click at [480, 183] on button "Search" at bounding box center [519, 196] width 78 height 26
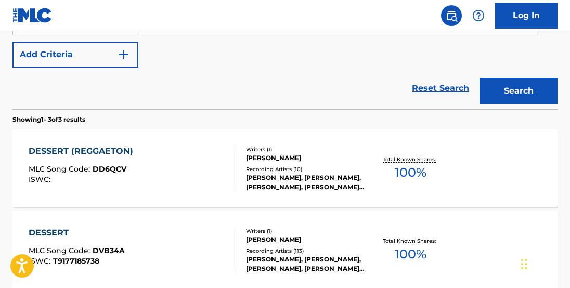
scroll to position [256, 0]
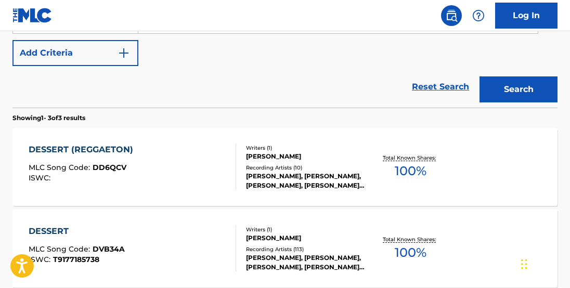
click at [412, 181] on div "Total Known Shares: 100 %" at bounding box center [411, 167] width 91 height 32
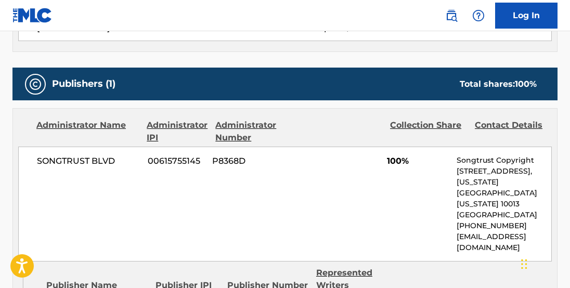
scroll to position [395, 0]
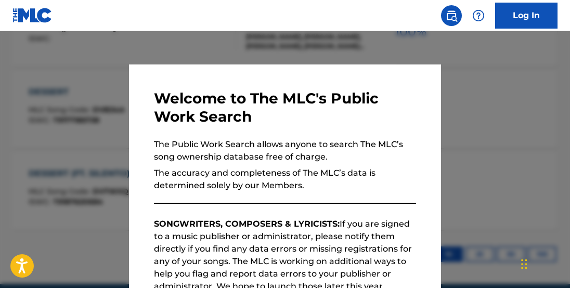
scroll to position [315, 0]
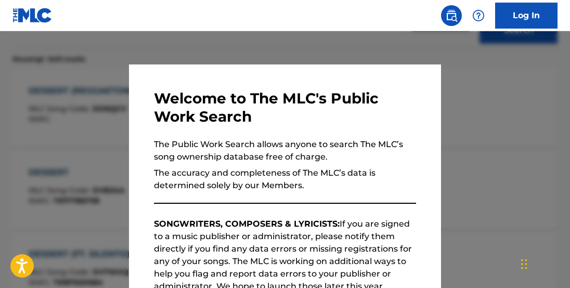
drag, startPoint x: 87, startPoint y: 36, endPoint x: 86, endPoint y: 44, distance: 7.4
click at [87, 36] on div at bounding box center [285, 175] width 570 height 288
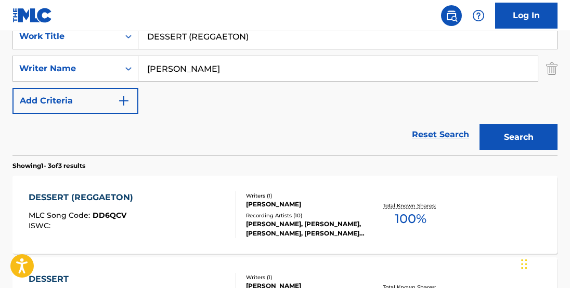
scroll to position [86, 0]
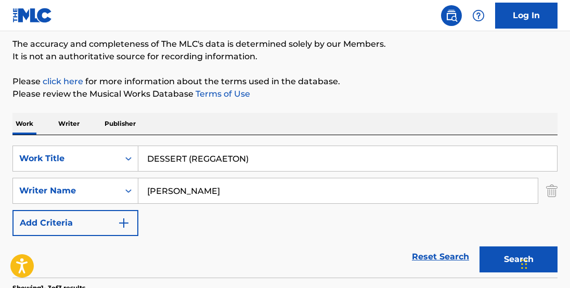
drag, startPoint x: 289, startPoint y: 164, endPoint x: 83, endPoint y: 87, distance: 220.2
click at [91, 87] on div "The MLC Public Work Search The accuracy and completeness of The MLC's data is d…" at bounding box center [285, 279] width 570 height 617
type input "JUMPSHOT (AFROBEAT)"
click at [480, 247] on button "Search" at bounding box center [519, 260] width 78 height 26
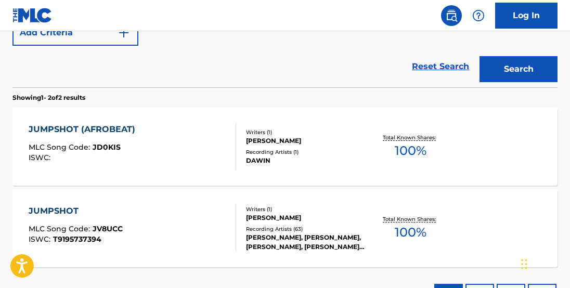
scroll to position [273, 0]
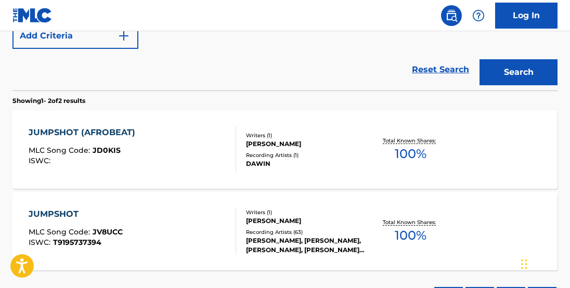
click at [423, 154] on span "100 %" at bounding box center [411, 154] width 32 height 19
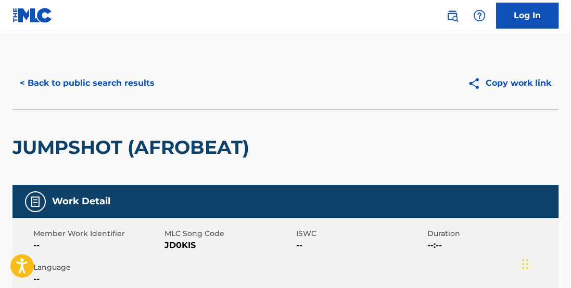
click at [54, 81] on button "< Back to public search results" at bounding box center [86, 83] width 149 height 26
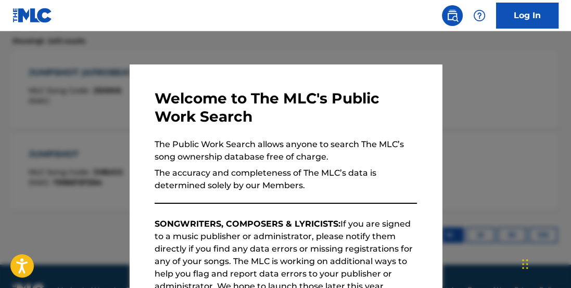
click at [536, 108] on div at bounding box center [285, 175] width 571 height 288
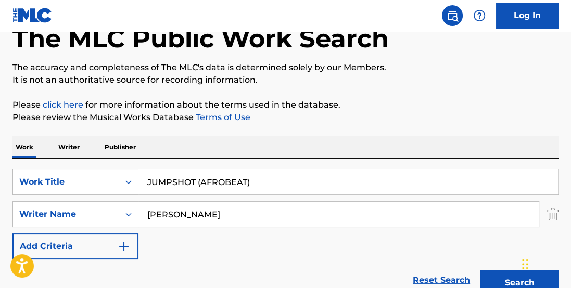
scroll to position [82, 0]
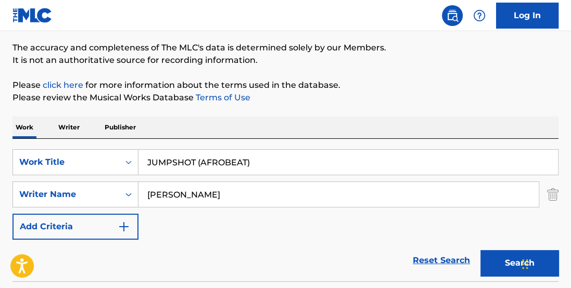
drag, startPoint x: 160, startPoint y: 168, endPoint x: 9, endPoint y: 132, distance: 155.7
click at [0, 156] on html "Accessibility Screen-Reader Guide, Feedback, and Issue Reporting | New window C…" at bounding box center [285, 62] width 571 height 288
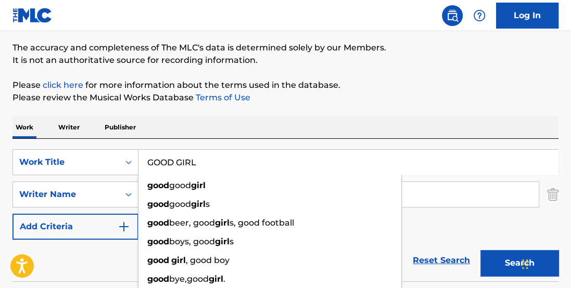
type input "GOOD GIRL"
click at [148, 122] on div "Work Writer Publisher" at bounding box center [285, 128] width 546 height 22
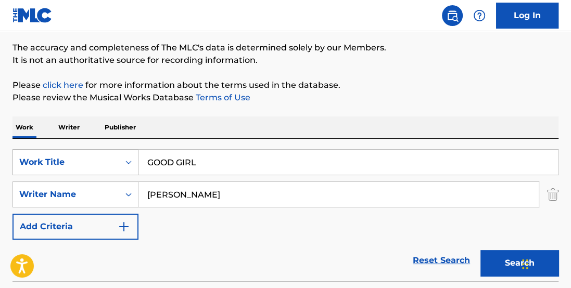
drag, startPoint x: 170, startPoint y: 186, endPoint x: 100, endPoint y: 170, distance: 70.9
click at [111, 174] on div "SearchWithCriteria1d33384d-4699-4f2a-a406-50904c6a433d Work Title GOOD GIRL Sea…" at bounding box center [285, 194] width 546 height 91
type input "[PERSON_NAME]"
click at [480, 250] on button "Search" at bounding box center [519, 263] width 78 height 26
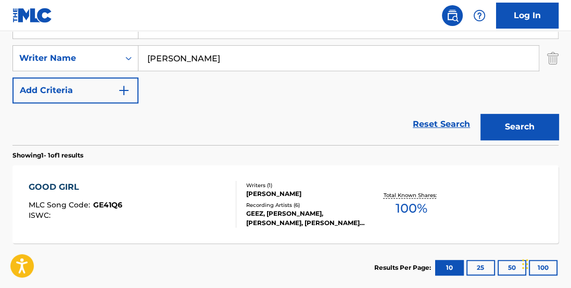
scroll to position [218, 0]
click at [412, 213] on span "100 %" at bounding box center [411, 209] width 32 height 19
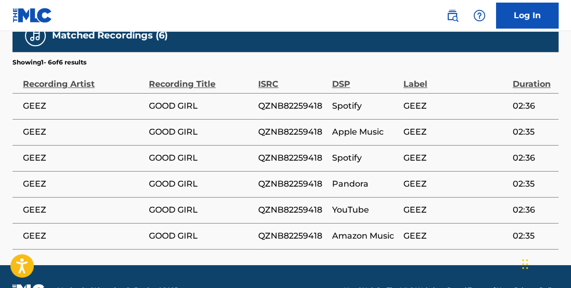
scroll to position [615, 0]
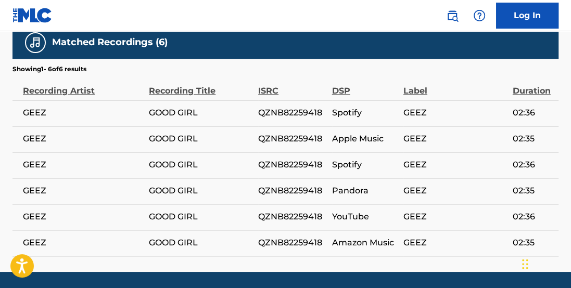
click at [276, 120] on td "QZNB82259418" at bounding box center [295, 113] width 74 height 26
click at [276, 119] on td "QZNB82259418" at bounding box center [295, 113] width 74 height 26
copy span "QZNB82259418"
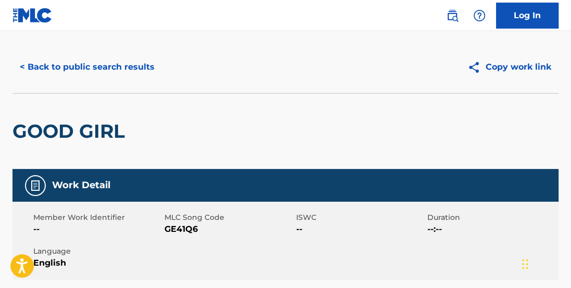
click at [120, 68] on button "< Back to public search results" at bounding box center [86, 67] width 149 height 26
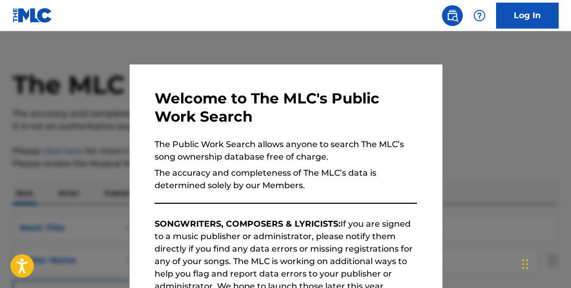
scroll to position [218, 0]
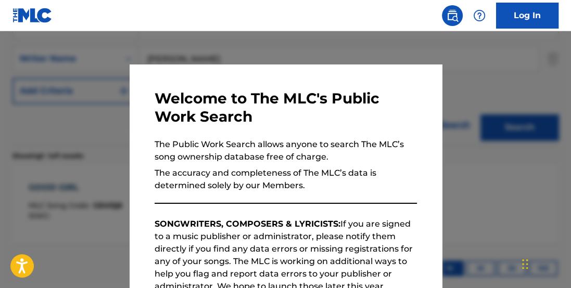
click at [545, 87] on div at bounding box center [285, 175] width 571 height 288
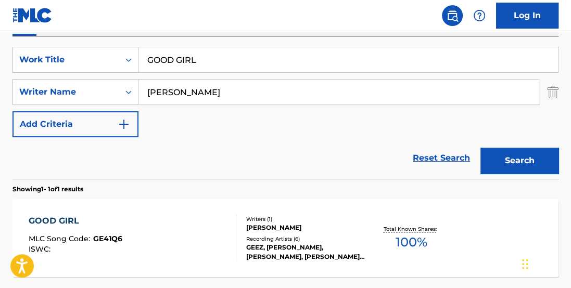
scroll to position [163, 0]
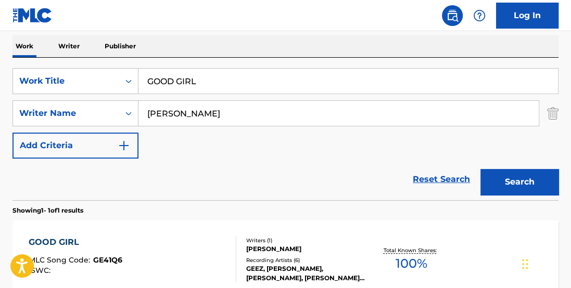
drag, startPoint x: 217, startPoint y: 86, endPoint x: 27, endPoint y: 18, distance: 201.8
click at [26, 18] on div "Log In The MLC Public Work Search The accuracy and completeness of The MLC's da…" at bounding box center [285, 120] width 571 height 566
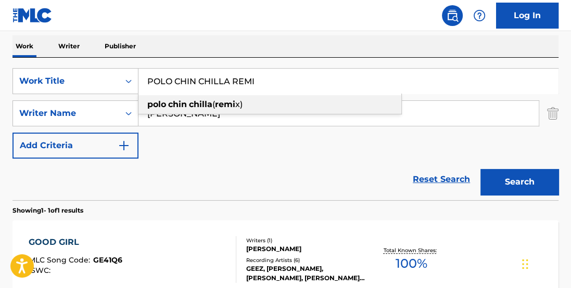
click at [201, 99] on strong "chilla" at bounding box center [200, 104] width 23 height 10
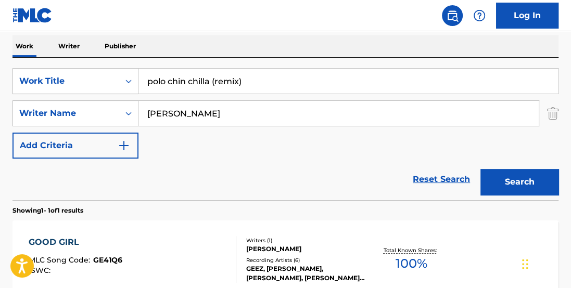
click at [513, 175] on button "Search" at bounding box center [519, 182] width 78 height 26
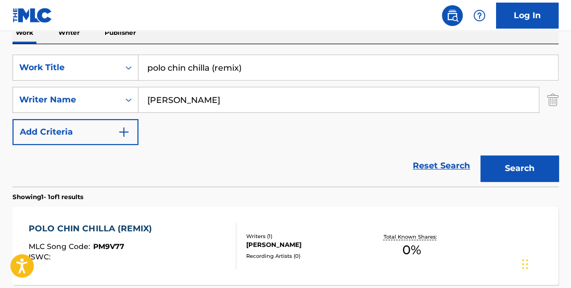
scroll to position [161, 0]
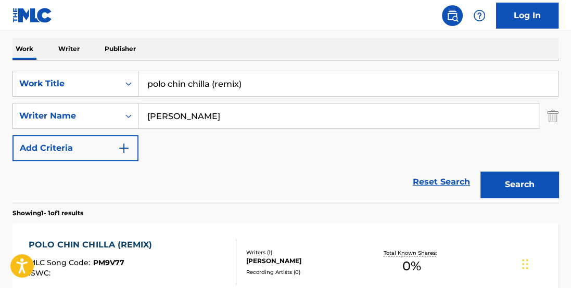
drag, startPoint x: 291, startPoint y: 90, endPoint x: -5, endPoint y: 33, distance: 302.0
type input "V12"
click at [480, 172] on button "Search" at bounding box center [519, 185] width 78 height 26
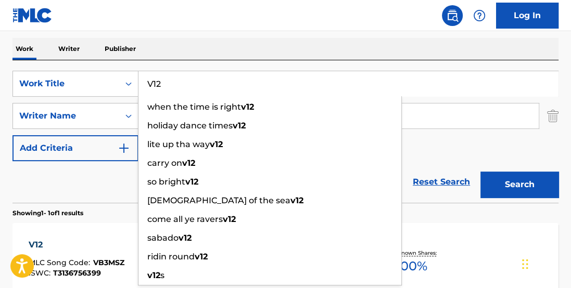
click at [480, 53] on div "Work Writer Publisher" at bounding box center [285, 49] width 546 height 22
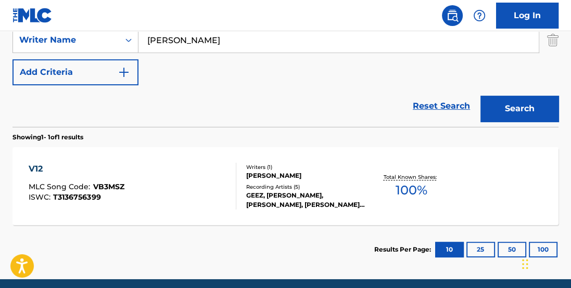
scroll to position [238, 0]
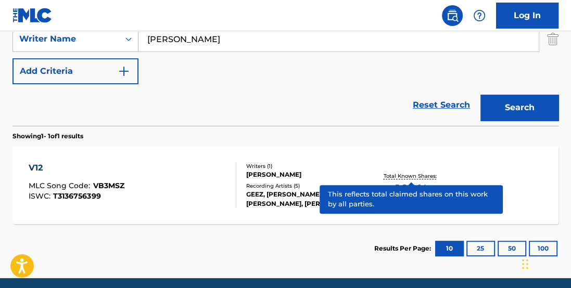
click at [422, 177] on p "Total Known Shares:" at bounding box center [411, 176] width 56 height 8
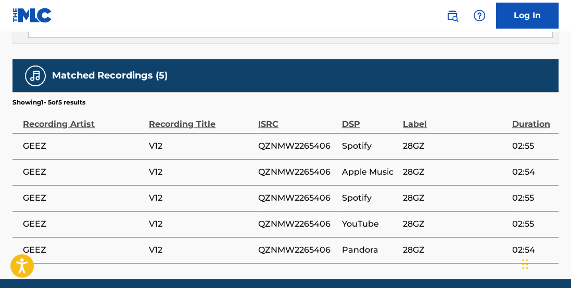
scroll to position [683, 0]
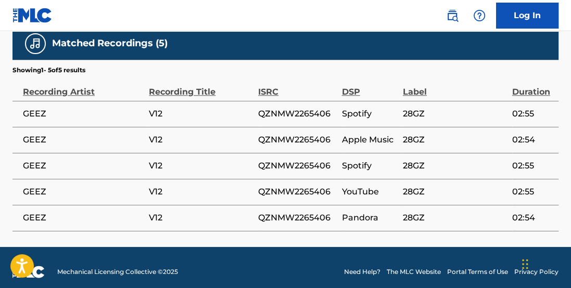
click at [289, 108] on span "QZNMW2265406" at bounding box center [297, 114] width 78 height 12
copy span "QZNMW2265406"
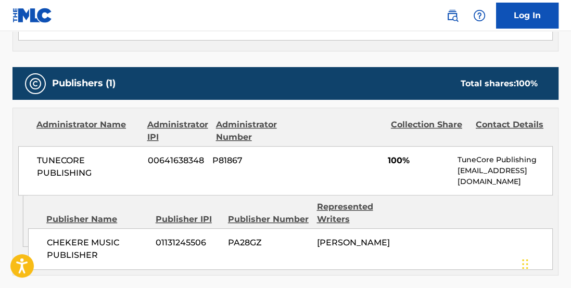
scroll to position [420, 0]
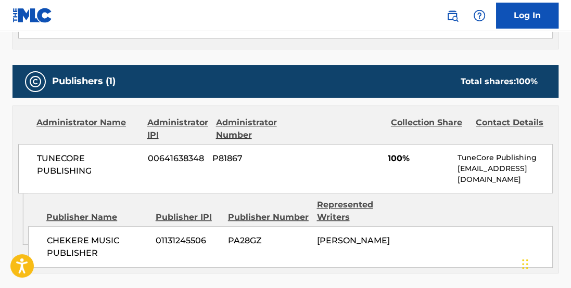
click at [77, 235] on span "CHEKERE MUSIC PUBLISHER" at bounding box center [97, 247] width 101 height 25
click at [189, 235] on span "01131245506" at bounding box center [188, 241] width 65 height 12
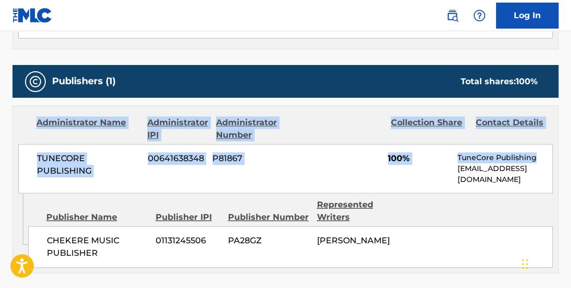
drag, startPoint x: 570, startPoint y: 145, endPoint x: 572, endPoint y: 60, distance: 84.8
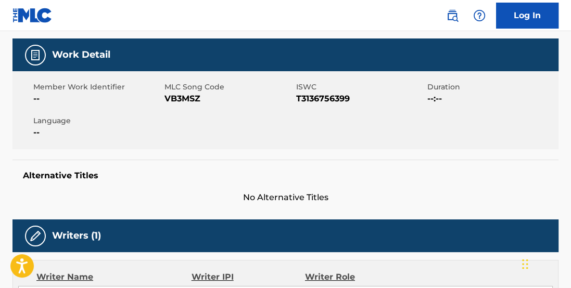
scroll to position [113, 0]
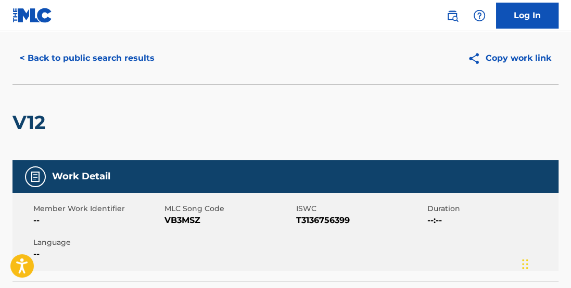
click at [90, 60] on button "< Back to public search results" at bounding box center [86, 58] width 149 height 26
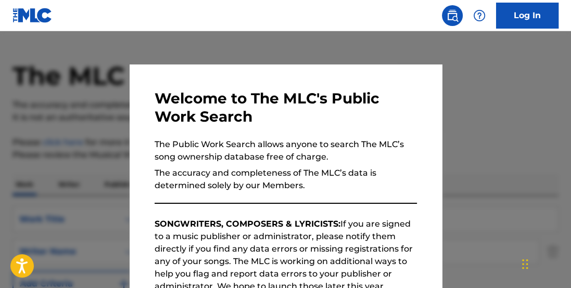
scroll to position [219, 0]
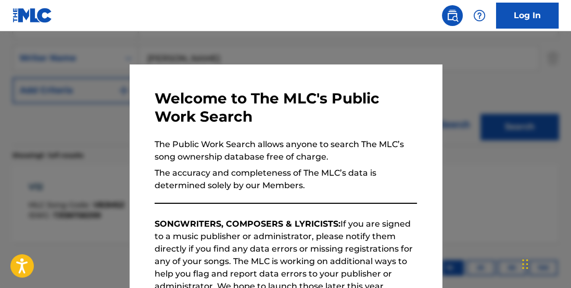
click at [525, 59] on div at bounding box center [285, 175] width 571 height 288
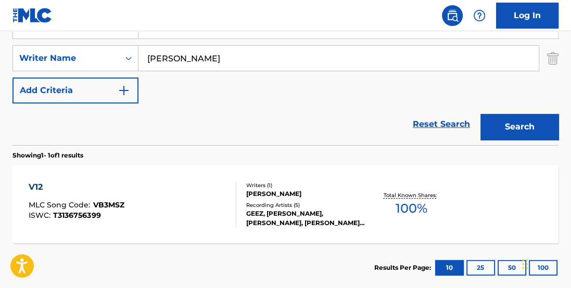
click at [418, 209] on span "100 %" at bounding box center [411, 208] width 32 height 19
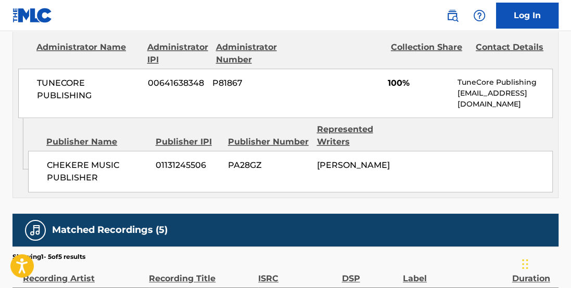
scroll to position [466, 0]
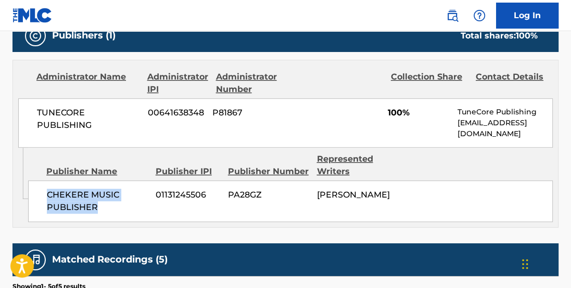
drag, startPoint x: 46, startPoint y: 185, endPoint x: 117, endPoint y: 197, distance: 72.3
click at [118, 199] on div "CHEKERE MUSIC PUBLISHER 01131245506 PA28GZ [PERSON_NAME]" at bounding box center [290, 202] width 525 height 42
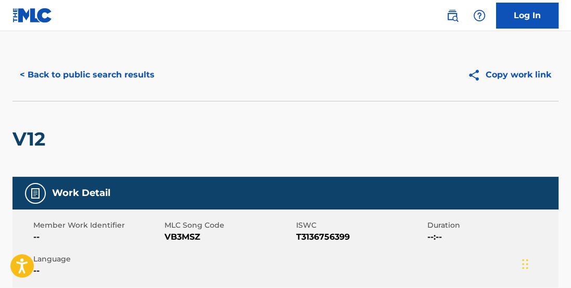
scroll to position [0, 0]
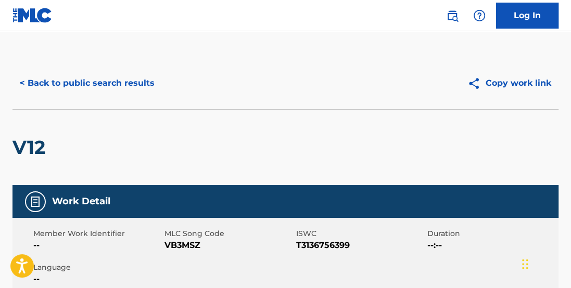
click at [82, 85] on button "< Back to public search results" at bounding box center [86, 83] width 149 height 26
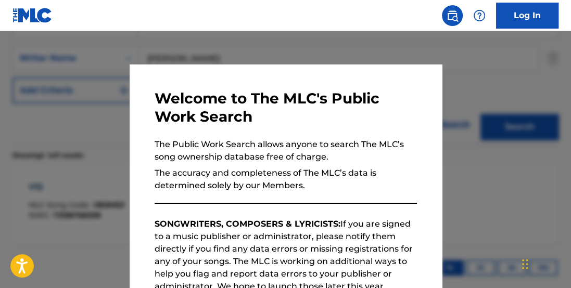
drag, startPoint x: 502, startPoint y: 113, endPoint x: 363, endPoint y: 128, distance: 139.2
click at [499, 114] on div at bounding box center [285, 175] width 571 height 288
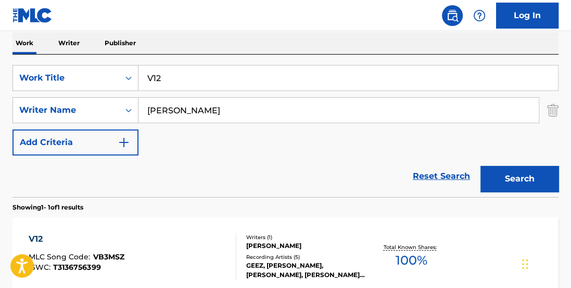
scroll to position [166, 0]
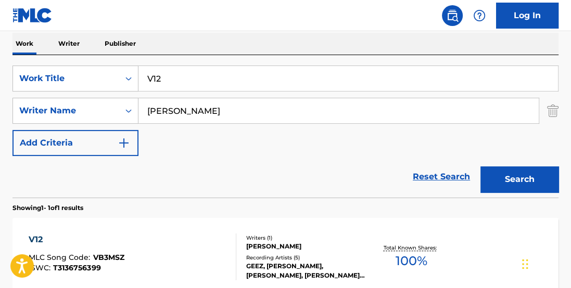
click at [57, 51] on div "Work Writer Publisher SearchWithCriteria1d33384d-4699-4f2a-a406-50904c6a433d Wo…" at bounding box center [285, 189] width 546 height 312
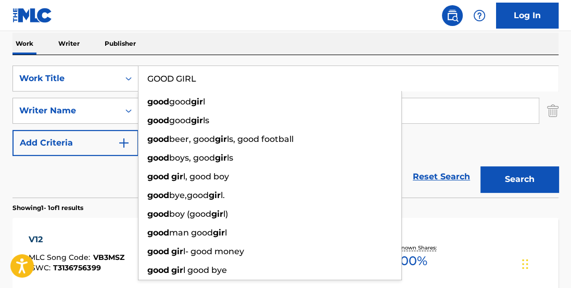
type input "GOOD GIRL"
click at [480, 167] on button "Search" at bounding box center [519, 180] width 78 height 26
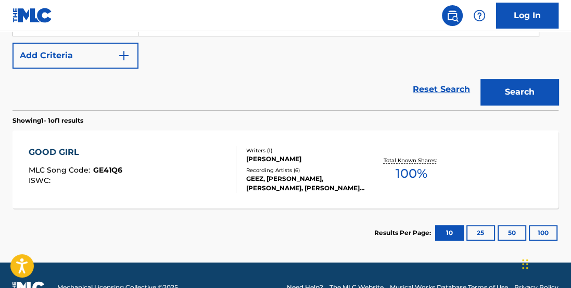
scroll to position [278, 0]
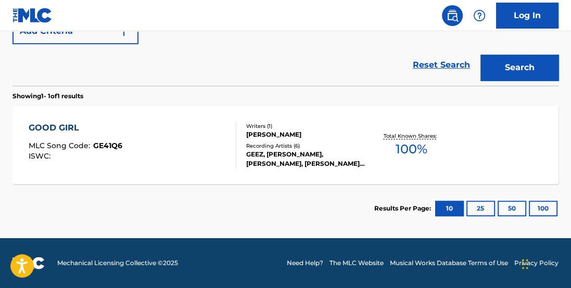
click at [416, 148] on span "100 %" at bounding box center [411, 149] width 32 height 19
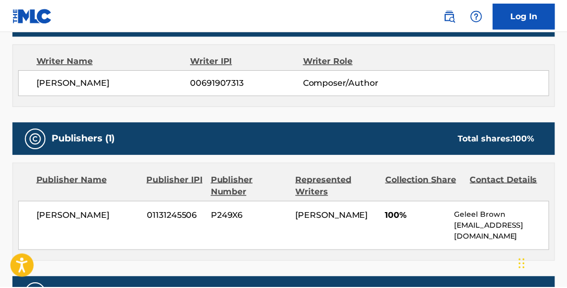
scroll to position [355, 0]
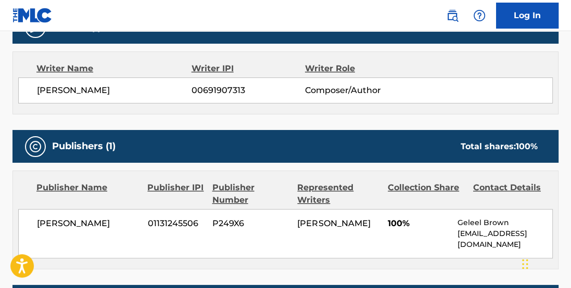
click at [92, 223] on span "[PERSON_NAME]" at bounding box center [88, 224] width 103 height 12
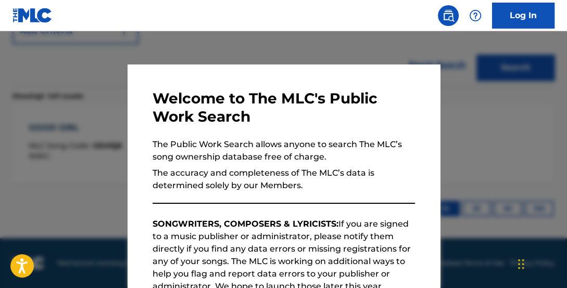
scroll to position [278, 0]
drag, startPoint x: 200, startPoint y: 32, endPoint x: 226, endPoint y: 56, distance: 35.4
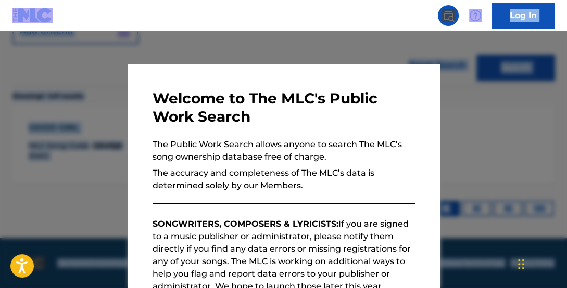
click at [545, 134] on div at bounding box center [283, 175] width 567 height 288
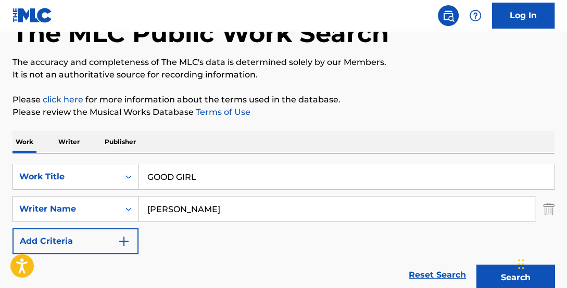
scroll to position [69, 0]
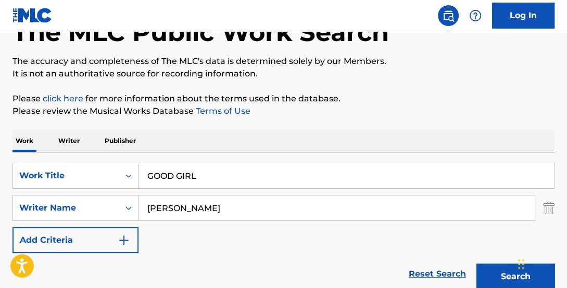
drag, startPoint x: 215, startPoint y: 178, endPoint x: -7, endPoint y: 103, distance: 234.5
click at [0, 103] on html "Accessibility Screen-Reader Guide, Feedback, and Issue Reporting | New window C…" at bounding box center [283, 75] width 567 height 288
type input ";"
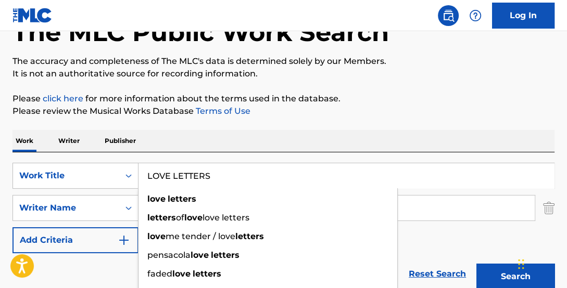
type input "LOVE LETTERS"
click at [244, 138] on div "Work Writer Publisher" at bounding box center [283, 141] width 542 height 22
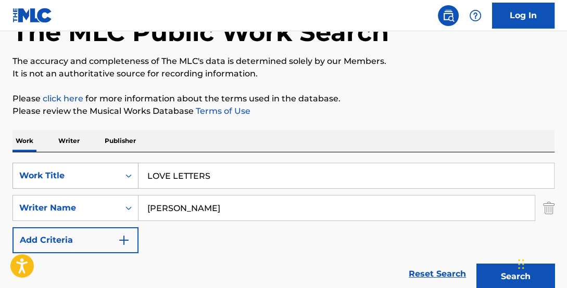
drag, startPoint x: 248, startPoint y: 205, endPoint x: 55, endPoint y: 171, distance: 196.1
click at [116, 193] on div "SearchWithCriteria1d33384d-4699-4f2a-a406-50904c6a433d Work Title LOVE LETTERS …" at bounding box center [283, 208] width 542 height 91
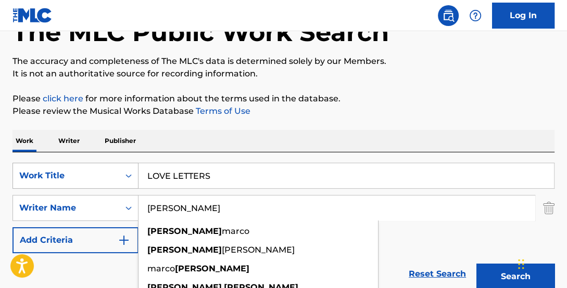
type input "[PERSON_NAME]"
click at [476, 264] on button "Search" at bounding box center [515, 277] width 78 height 26
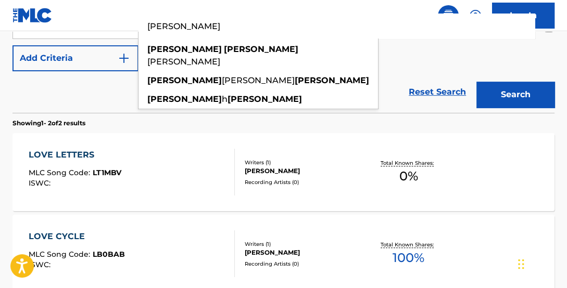
scroll to position [65, 0]
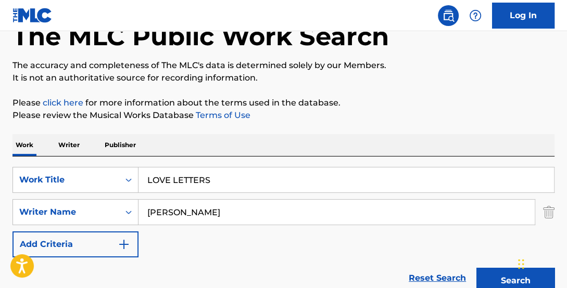
drag, startPoint x: 221, startPoint y: 179, endPoint x: 62, endPoint y: 123, distance: 167.9
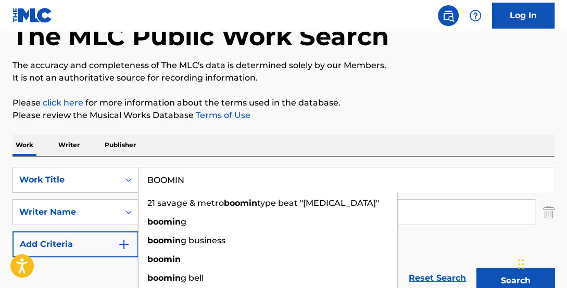
click at [476, 265] on button "Search" at bounding box center [515, 281] width 78 height 26
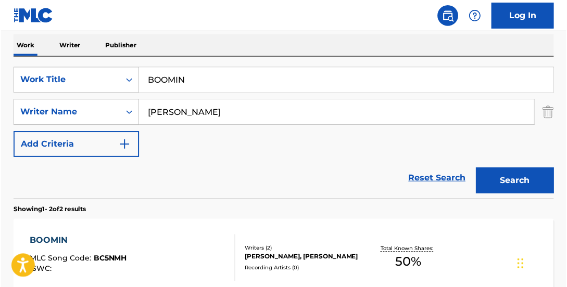
scroll to position [162, 0]
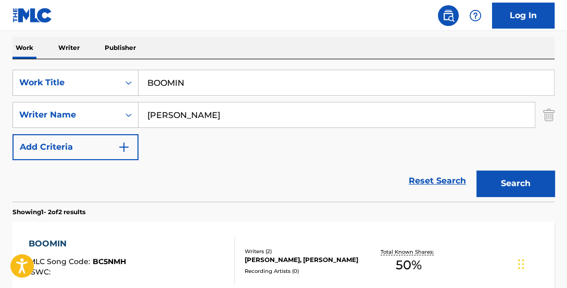
drag, startPoint x: 217, startPoint y: 80, endPoint x: 79, endPoint y: 62, distance: 139.6
click at [79, 62] on div "SearchWithCriteria1d33384d-4699-4f2a-a406-50904c6a433d Work Title BOOMIN Search…" at bounding box center [283, 130] width 542 height 143
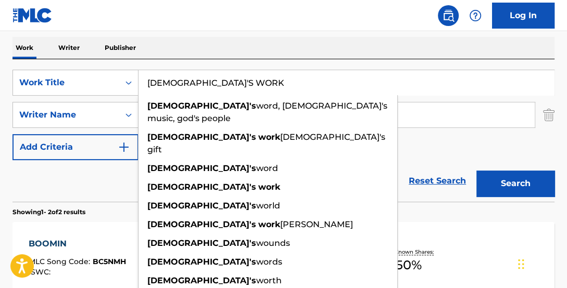
click at [476, 171] on button "Search" at bounding box center [515, 184] width 78 height 26
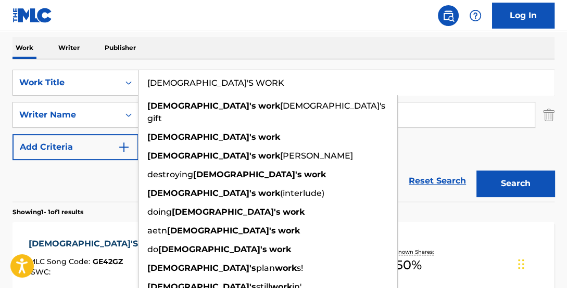
click at [522, 120] on input "[PERSON_NAME]" at bounding box center [336, 115] width 396 height 25
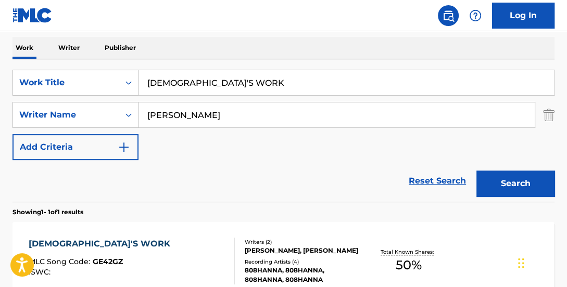
drag, startPoint x: 142, startPoint y: 31, endPoint x: 131, endPoint y: 15, distance: 19.6
click at [133, 20] on div "Log In The MLC Public Work Search The accuracy and completeness of The MLC's da…" at bounding box center [283, 121] width 567 height 566
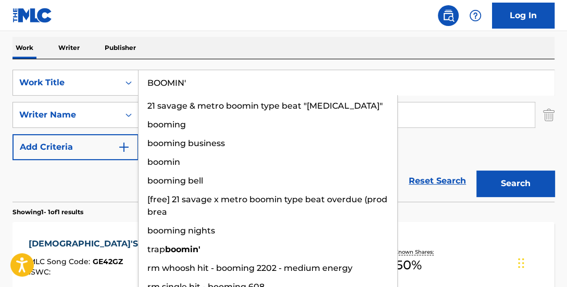
type input "BOOMIN'"
click at [476, 171] on button "Search" at bounding box center [515, 184] width 78 height 26
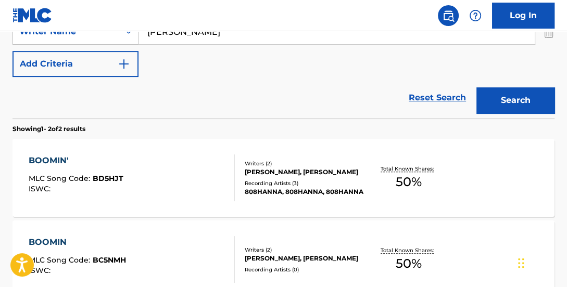
scroll to position [248, 0]
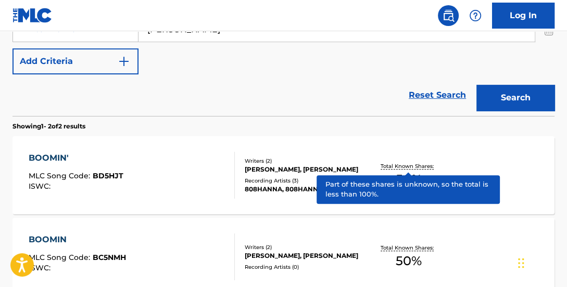
click at [434, 169] on p "Total Known Shares:" at bounding box center [408, 166] width 56 height 8
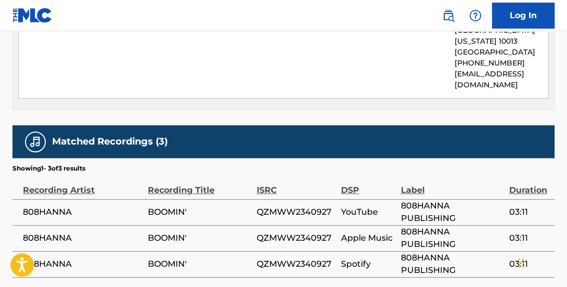
scroll to position [574, 0]
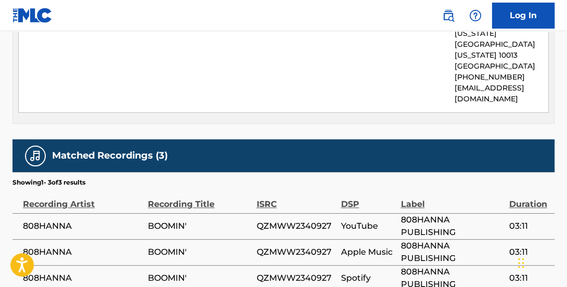
click at [48, 220] on span "808HANNA" at bounding box center [83, 226] width 120 height 12
click at [311, 220] on span "QZMWW2340927" at bounding box center [295, 226] width 79 height 12
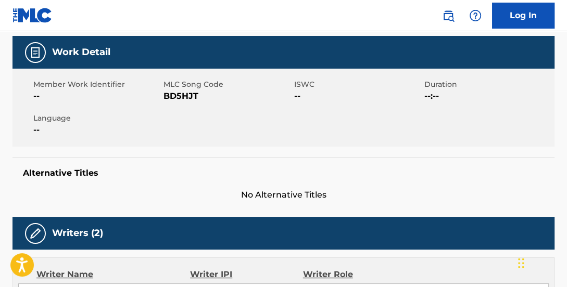
scroll to position [0, 0]
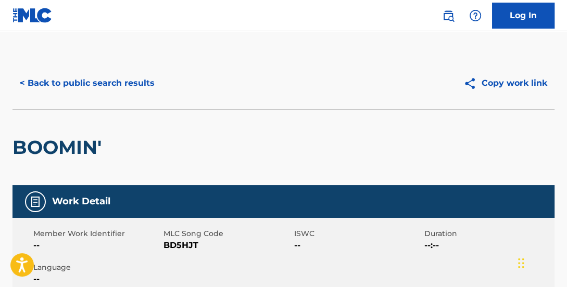
scroll to position [306, 0]
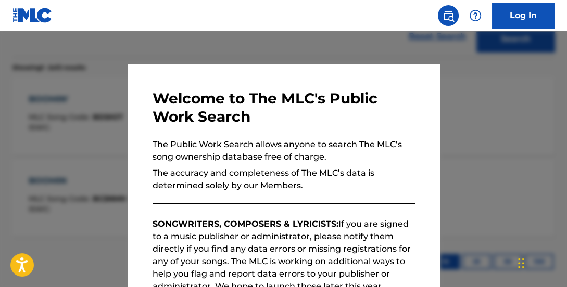
click at [164, 60] on div at bounding box center [283, 174] width 567 height 287
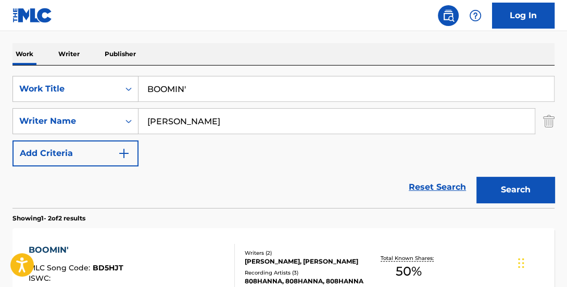
scroll to position [150, 0]
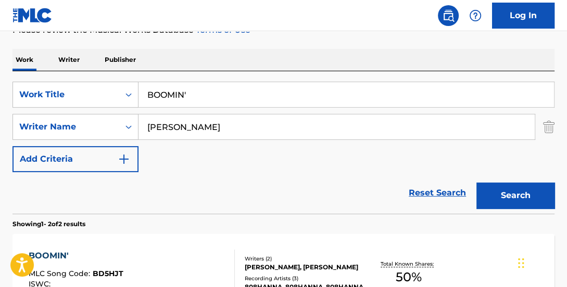
drag, startPoint x: 212, startPoint y: 99, endPoint x: -43, endPoint y: 37, distance: 262.3
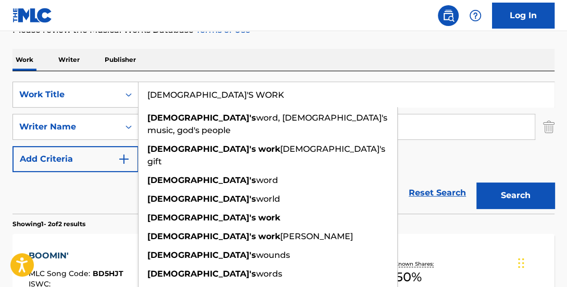
type input "[DEMOGRAPHIC_DATA]'S WORK"
click at [476, 183] on button "Search" at bounding box center [515, 196] width 78 height 26
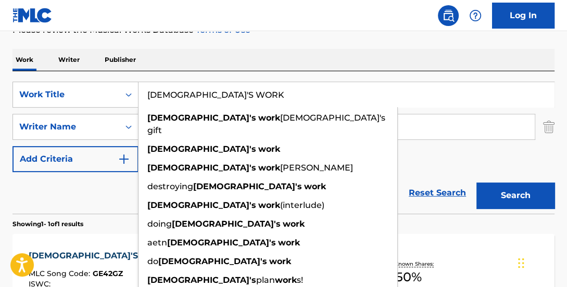
drag, startPoint x: 457, startPoint y: 56, endPoint x: 507, endPoint y: 87, distance: 58.2
click at [458, 56] on div "Work Writer Publisher" at bounding box center [283, 60] width 542 height 22
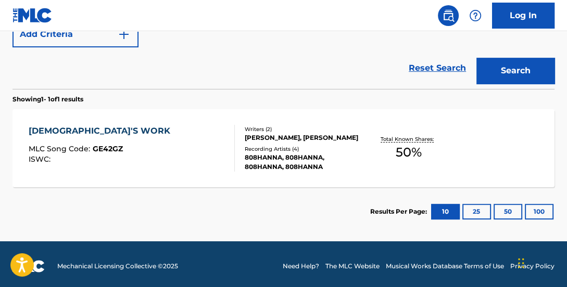
scroll to position [275, 0]
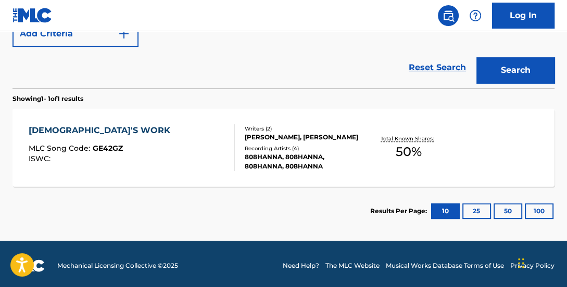
click at [421, 151] on div "Total Known Shares: 50 %" at bounding box center [408, 148] width 90 height 32
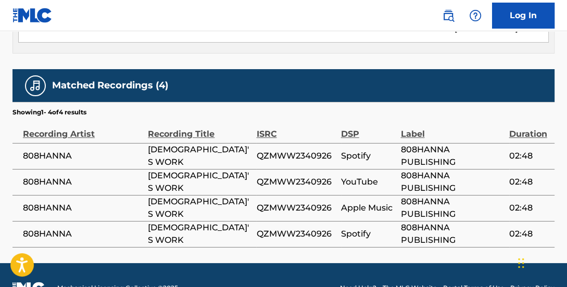
scroll to position [658, 0]
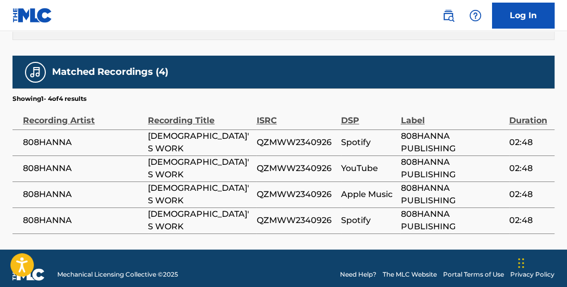
click at [296, 136] on span "QZMWW2340926" at bounding box center [295, 142] width 79 height 12
